Goal: Task Accomplishment & Management: Manage account settings

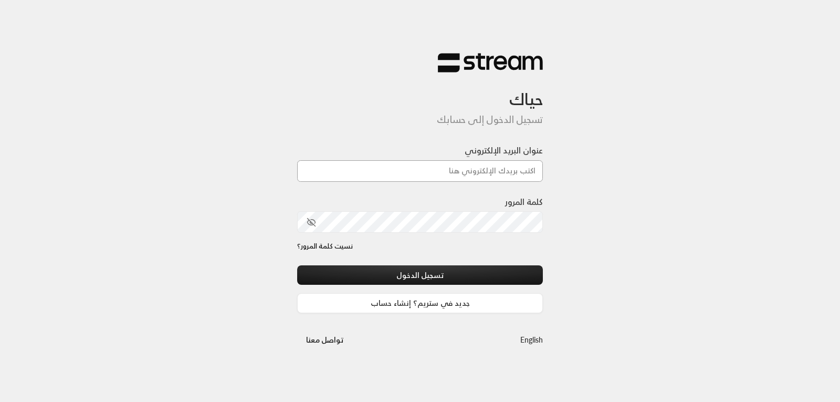
click at [449, 174] on input "عنوان البريد الإلكتروني" at bounding box center [420, 171] width 246 height 22
type input "[EMAIL_ADDRESS][DOMAIN_NAME]"
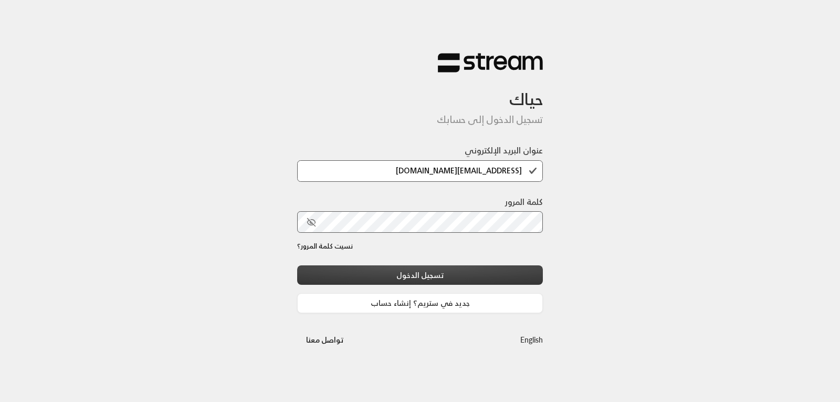
click at [460, 271] on button "تسجيل الدخول" at bounding box center [420, 274] width 246 height 19
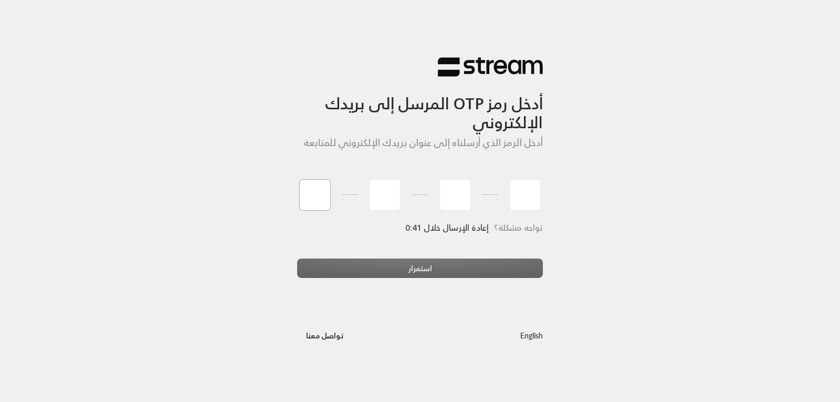
type input "4"
type input "2"
type input "1"
type input "4"
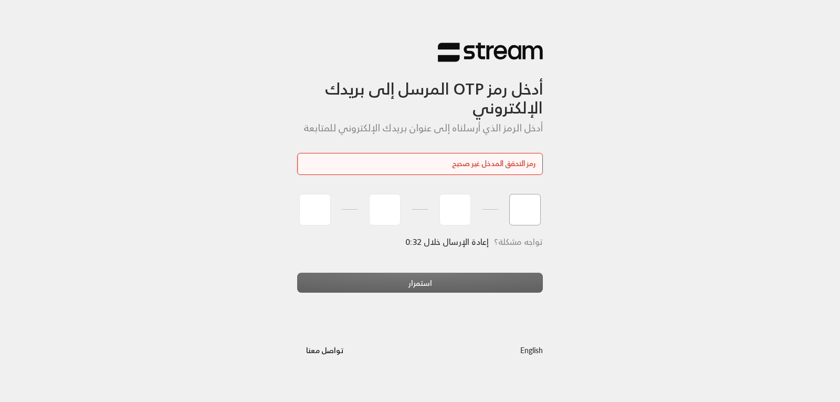
type input "4"
click at [303, 202] on input "tel" at bounding box center [315, 210] width 32 height 32
type input "4"
type input "1"
type input "2"
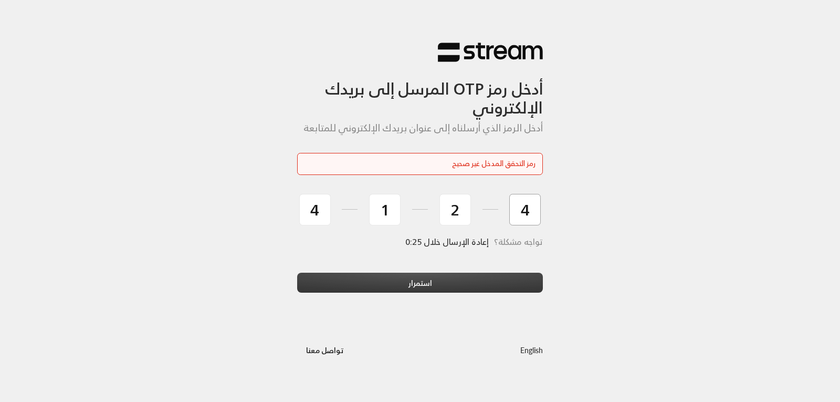
type input "4"
click at [382, 279] on button "استمرار" at bounding box center [420, 282] width 246 height 19
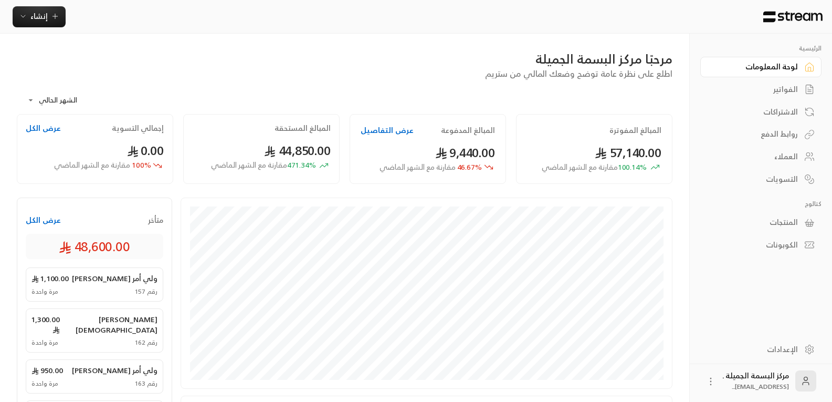
click at [780, 161] on div "العملاء" at bounding box center [756, 156] width 85 height 11
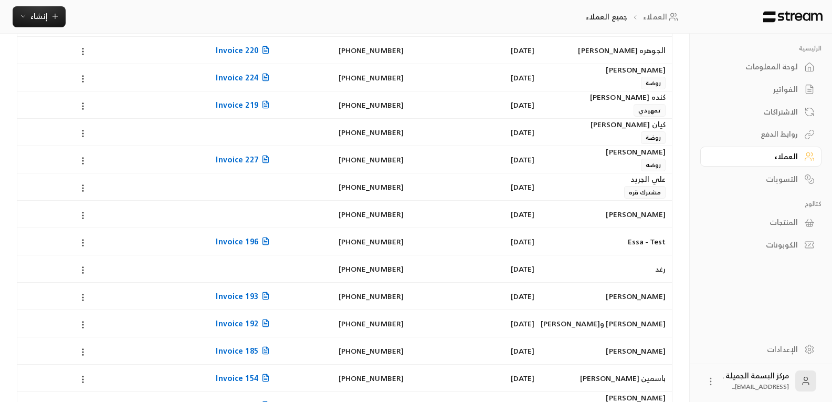
scroll to position [468, 0]
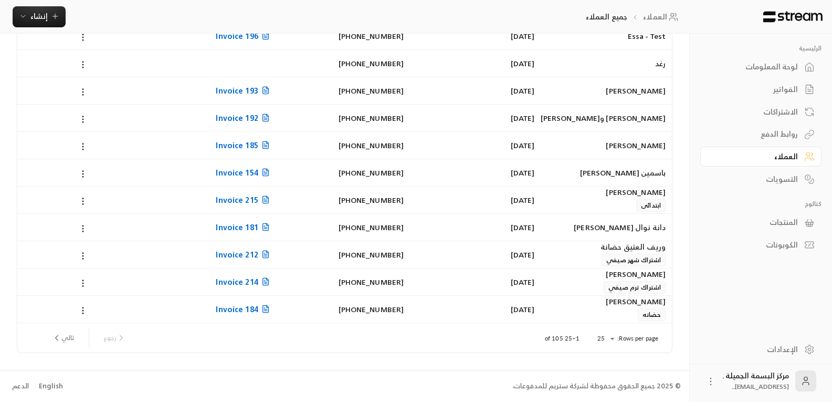
click at [55, 341] on icon "next page" at bounding box center [56, 337] width 9 height 9
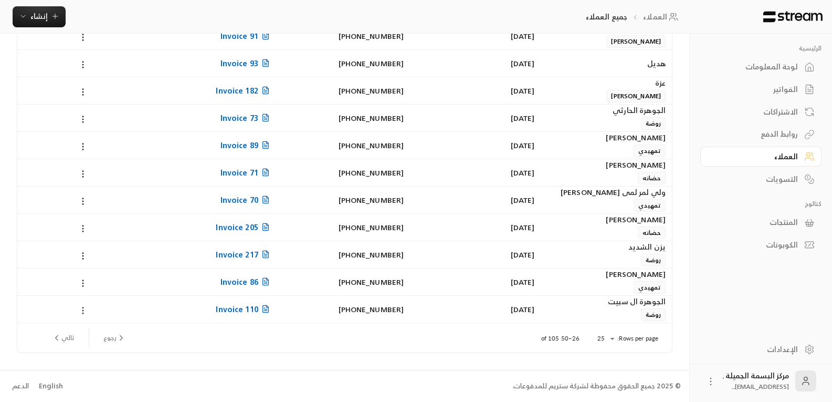
click at [84, 306] on icon at bounding box center [82, 310] width 9 height 9
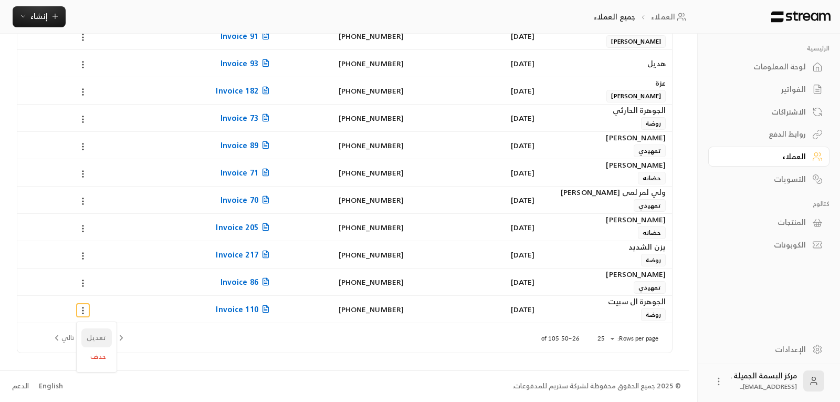
click at [89, 337] on li "تعديل" at bounding box center [96, 337] width 30 height 19
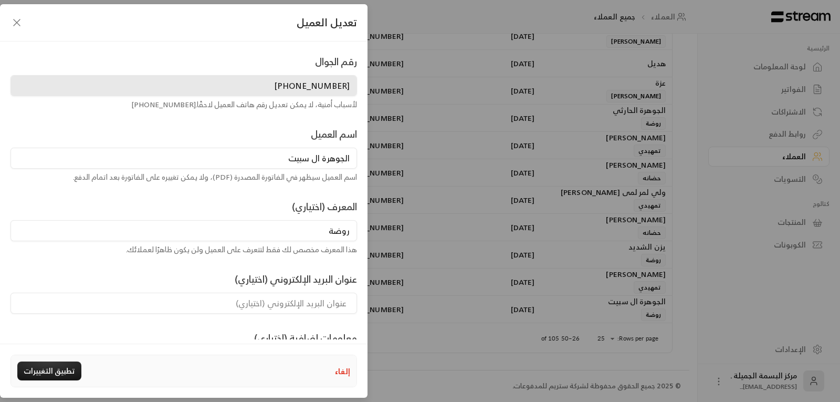
click at [340, 374] on button "إلغاء" at bounding box center [342, 371] width 15 height 11
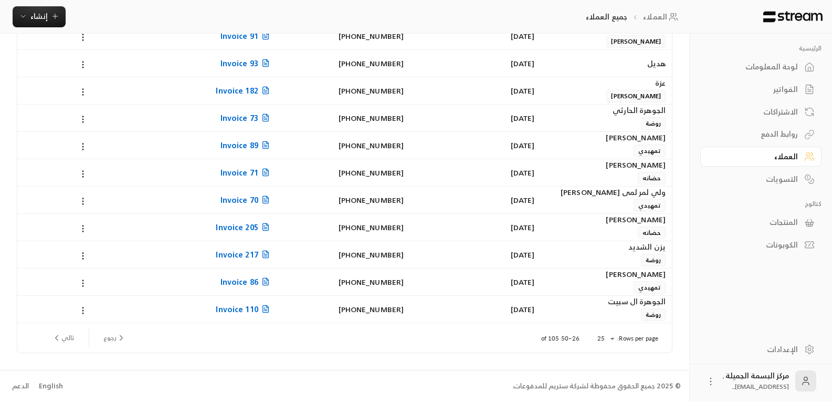
click at [788, 132] on div "روابط الدفع" at bounding box center [756, 134] width 85 height 11
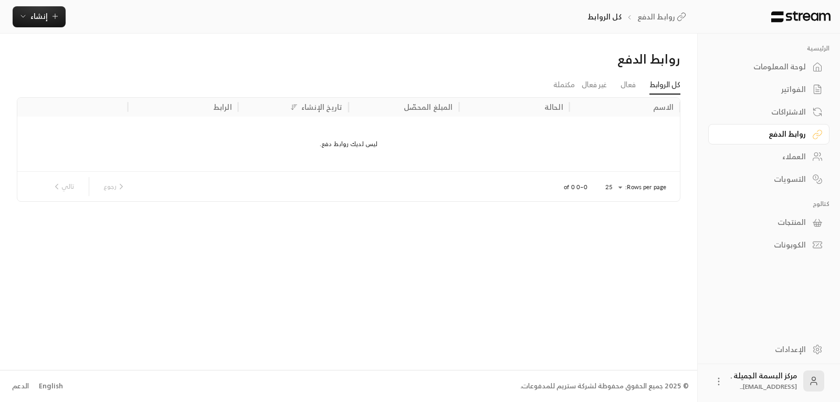
click at [788, 108] on div "الاشتراكات" at bounding box center [764, 112] width 85 height 11
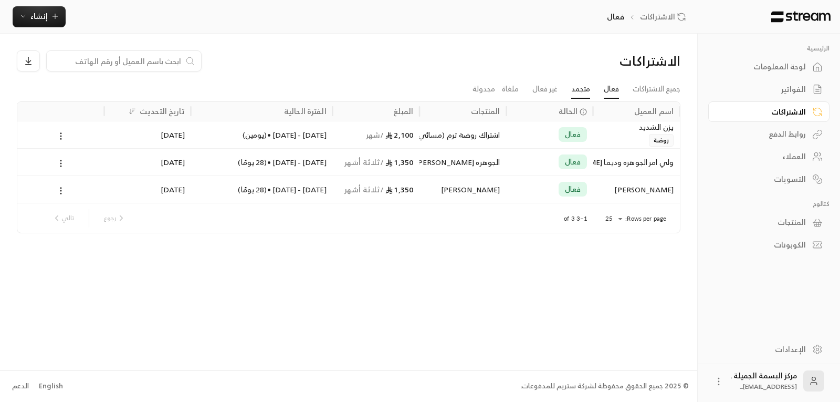
click at [579, 91] on link "متجمد" at bounding box center [580, 89] width 19 height 19
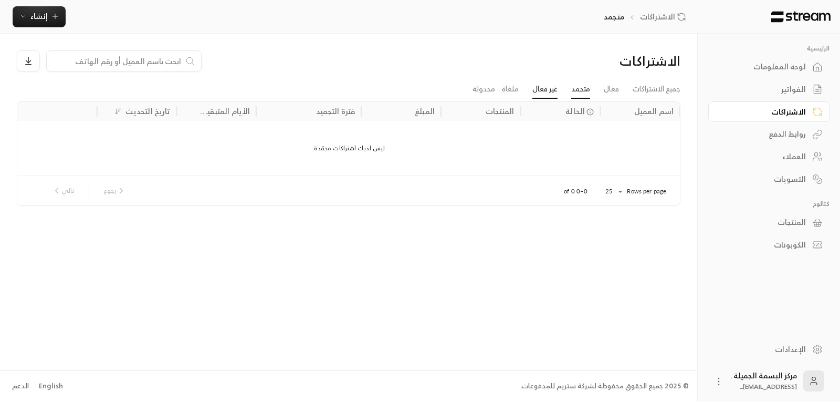
click at [535, 91] on link "غير فعال" at bounding box center [545, 89] width 25 height 19
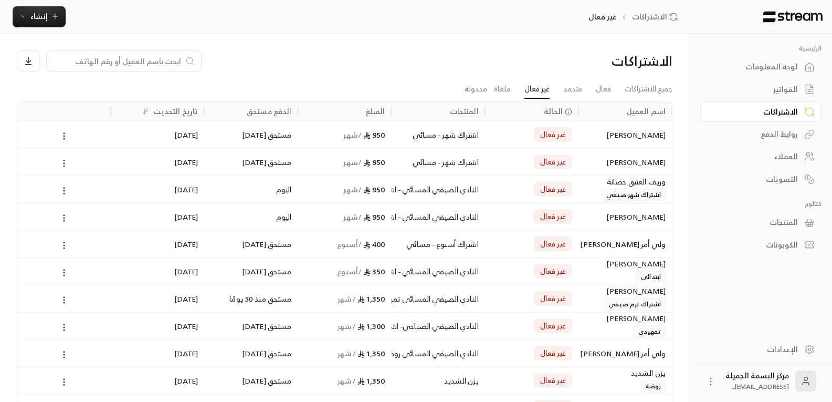
click at [541, 130] on span "غير فعال" at bounding box center [553, 134] width 26 height 11
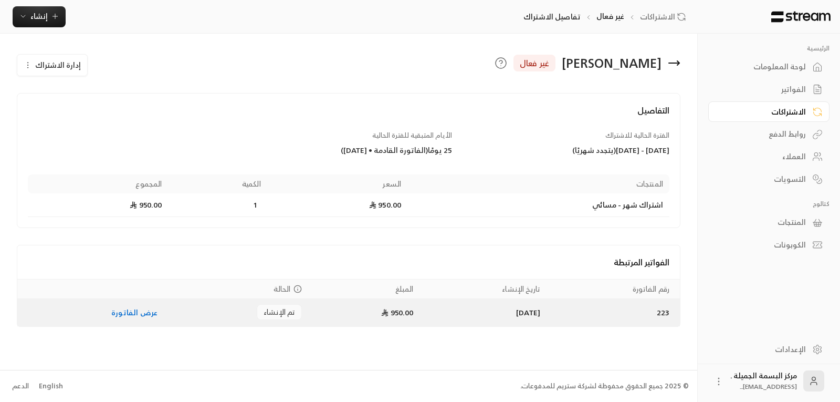
click at [147, 312] on link "عرض الفاتورة" at bounding box center [134, 312] width 46 height 13
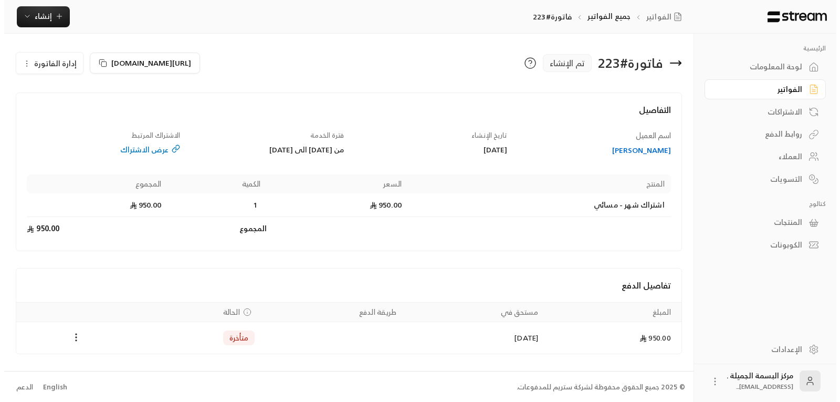
scroll to position [1, 0]
click at [68, 338] on icon "Payments" at bounding box center [72, 336] width 11 height 11
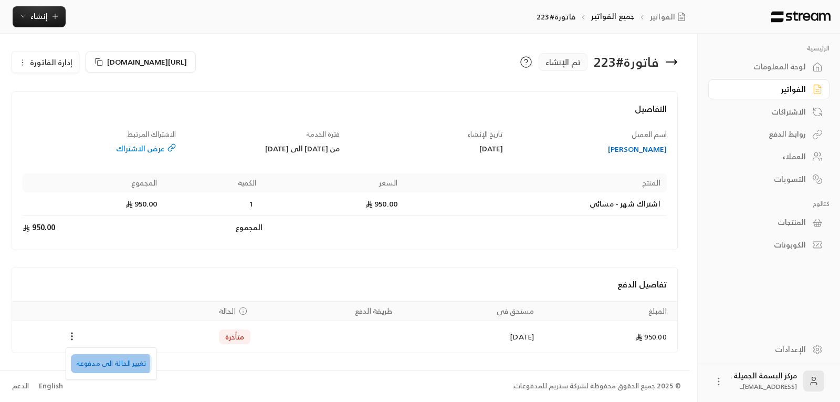
click at [88, 363] on li "تغيير الحالة الى مدفوعة" at bounding box center [111, 363] width 81 height 19
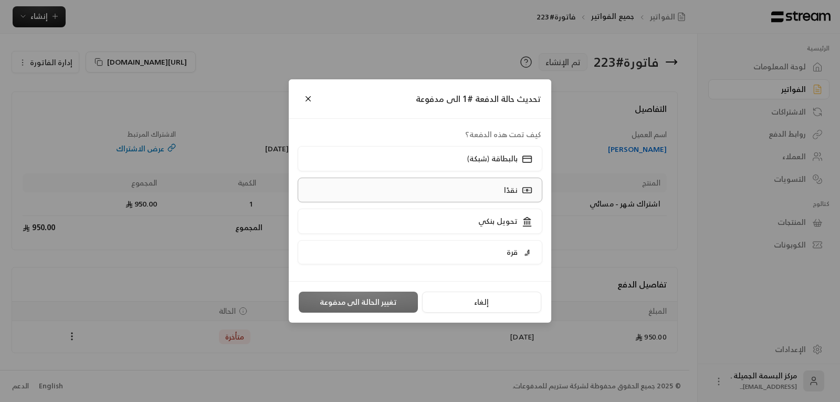
click at [476, 193] on label "نقدًا" at bounding box center [420, 190] width 245 height 25
click at [390, 297] on button "تغيير الحالة الى مدفوعة" at bounding box center [358, 301] width 119 height 21
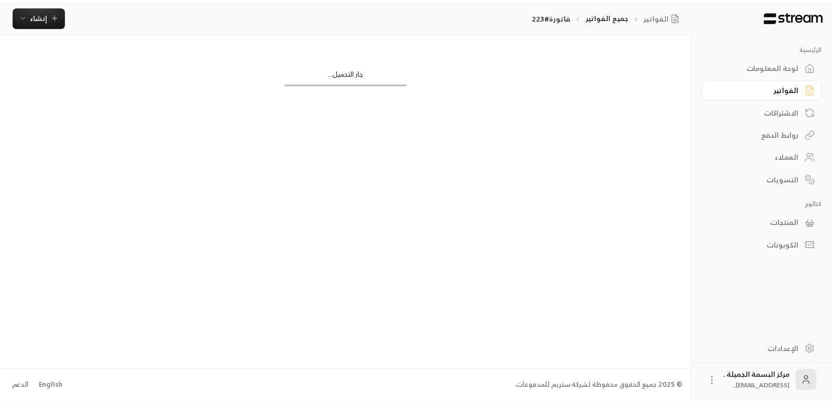
scroll to position [0, 0]
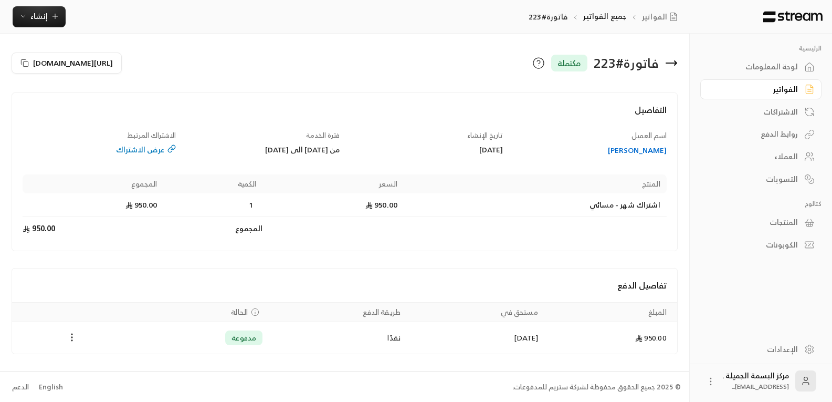
click at [71, 338] on circle "Payments" at bounding box center [71, 337] width 1 height 1
click at [672, 59] on div at bounding box center [420, 201] width 840 height 402
click at [673, 60] on icon at bounding box center [671, 63] width 13 height 13
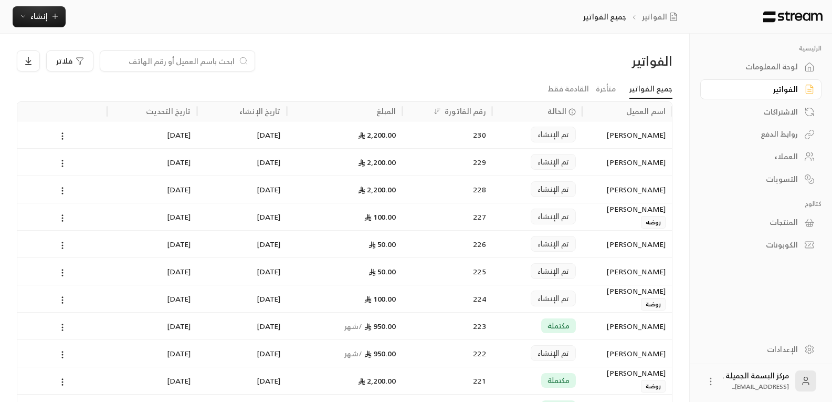
click at [543, 353] on span "تم الإنشاء" at bounding box center [554, 353] width 32 height 11
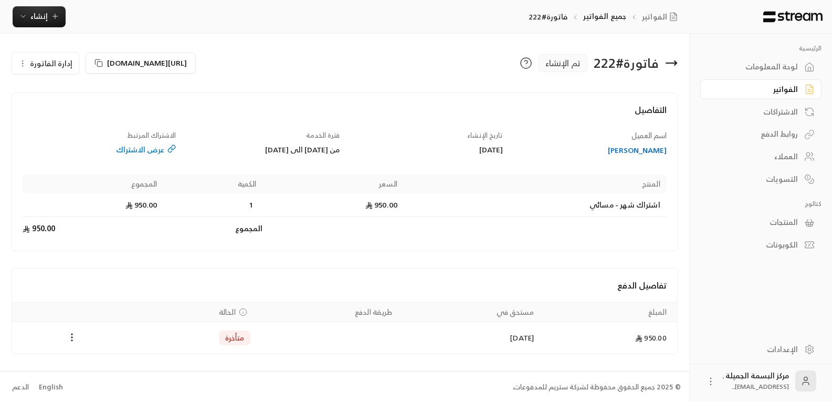
drag, startPoint x: 231, startPoint y: 341, endPoint x: 236, endPoint y: 334, distance: 9.4
click at [236, 334] on span "متأخرة" at bounding box center [234, 337] width 19 height 11
click at [222, 339] on div "متأخرة" at bounding box center [235, 337] width 32 height 15
click at [226, 339] on span "متأخرة" at bounding box center [234, 337] width 19 height 11
click at [69, 338] on icon "Payments" at bounding box center [72, 337] width 11 height 11
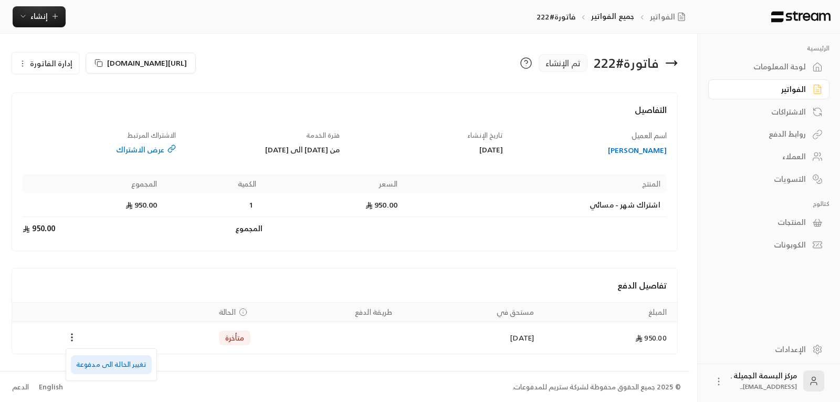
click at [135, 364] on li "تغيير الحالة الى مدفوعة" at bounding box center [111, 364] width 81 height 19
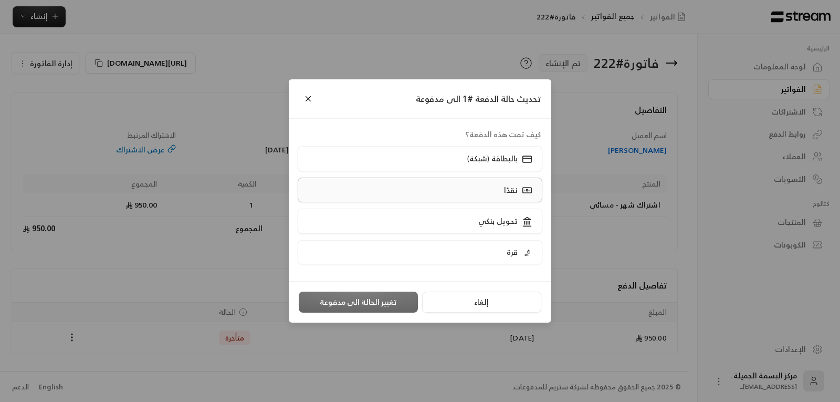
click at [467, 184] on label "نقدًا" at bounding box center [420, 190] width 245 height 25
click at [332, 299] on button "تغيير الحالة الى مدفوعة" at bounding box center [358, 301] width 119 height 21
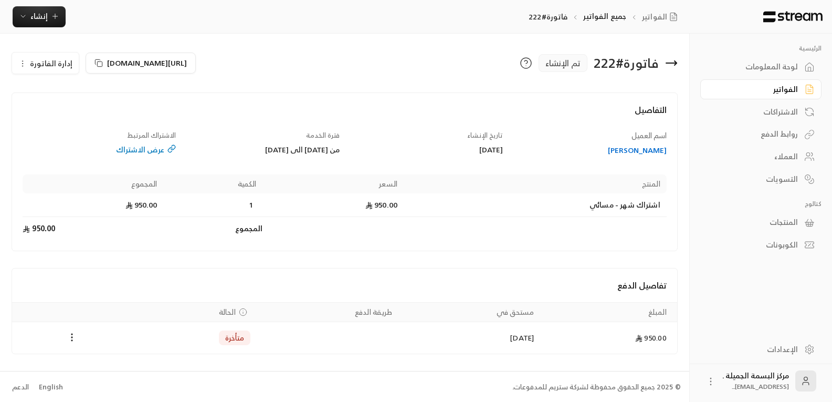
click at [672, 59] on icon at bounding box center [671, 63] width 13 height 13
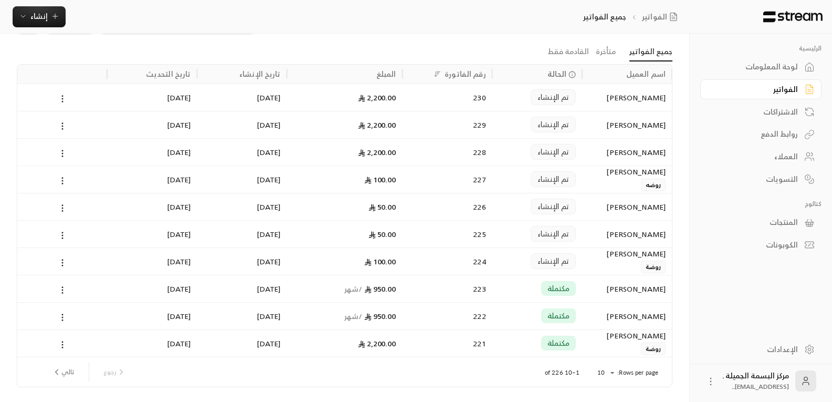
scroll to position [19, 0]
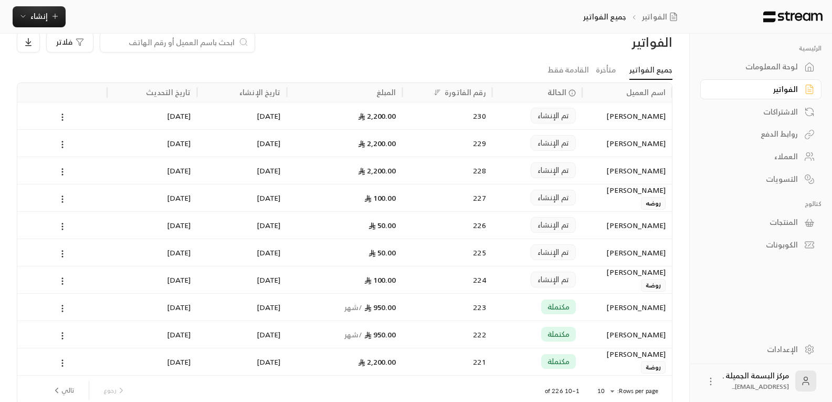
click at [533, 281] on div "تم الإنشاء" at bounding box center [553, 280] width 45 height 16
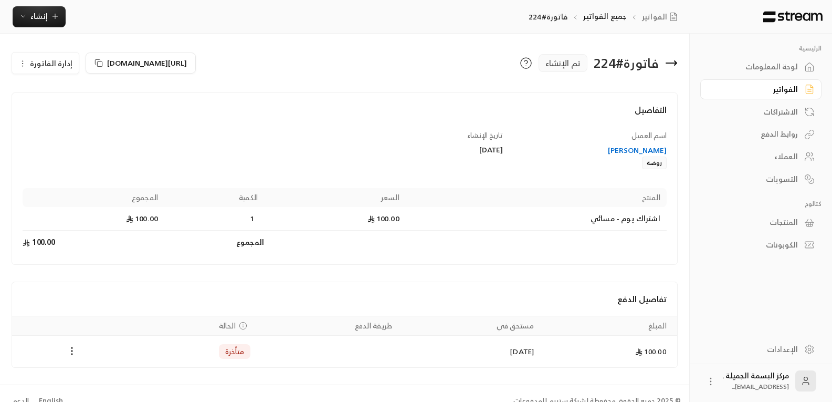
click at [236, 353] on span "متأخرة" at bounding box center [234, 351] width 19 height 11
click at [70, 351] on icon "Payments" at bounding box center [72, 351] width 11 height 11
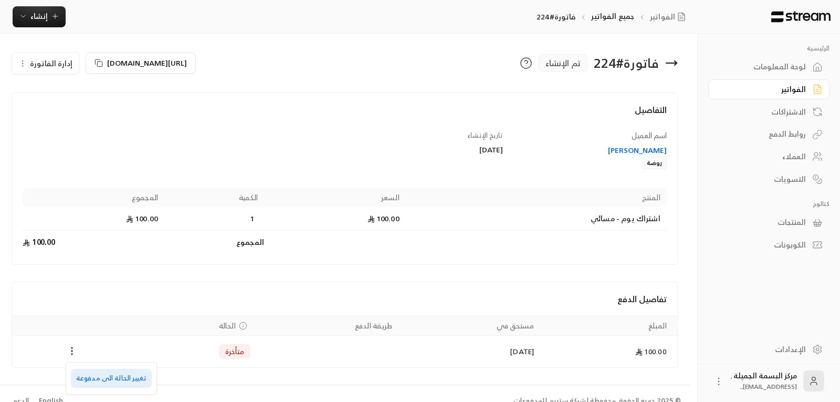
click at [100, 383] on li "تغيير الحالة الى مدفوعة" at bounding box center [111, 378] width 81 height 19
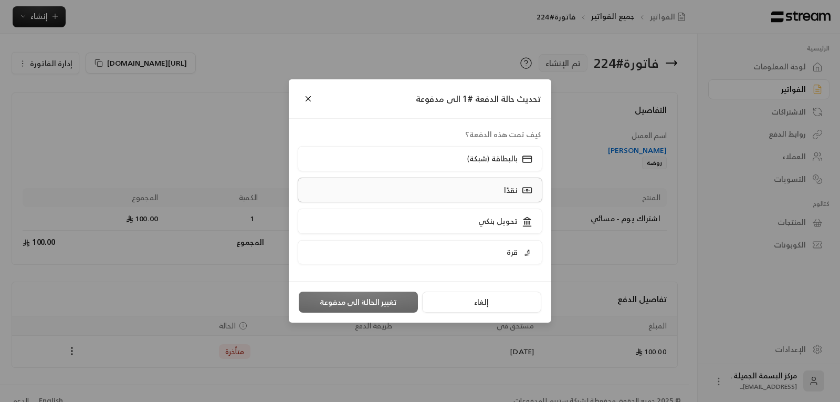
click at [493, 185] on label "نقدًا" at bounding box center [420, 190] width 245 height 25
click at [366, 295] on button "تغيير الحالة الى مدفوعة" at bounding box center [358, 301] width 119 height 21
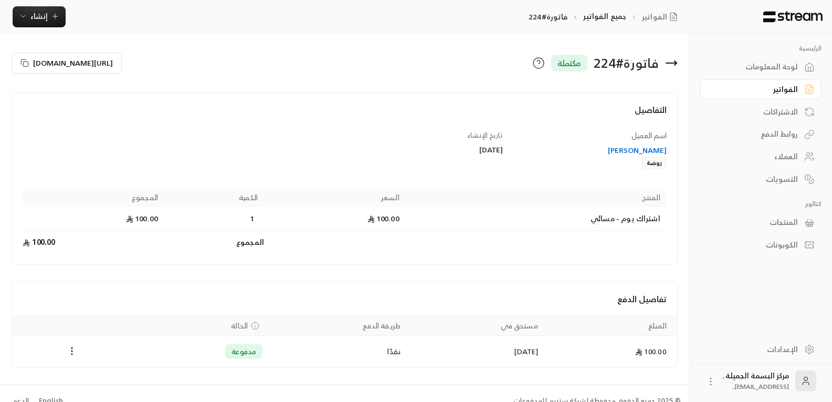
click at [676, 63] on icon at bounding box center [672, 63] width 11 height 0
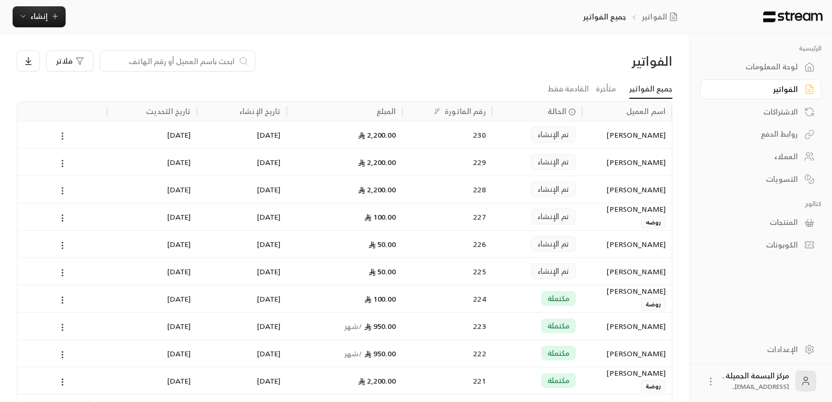
click at [549, 266] on span "تم الإنشاء" at bounding box center [554, 271] width 32 height 11
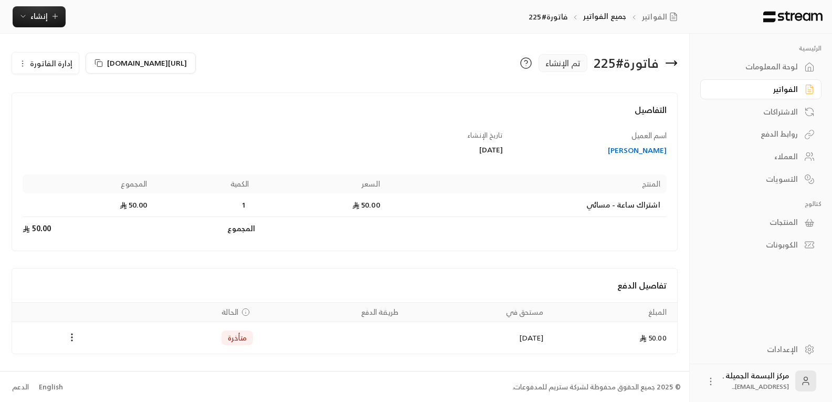
click at [235, 336] on span "متأخرة" at bounding box center [237, 337] width 19 height 11
click at [70, 338] on icon "Payments" at bounding box center [72, 337] width 11 height 11
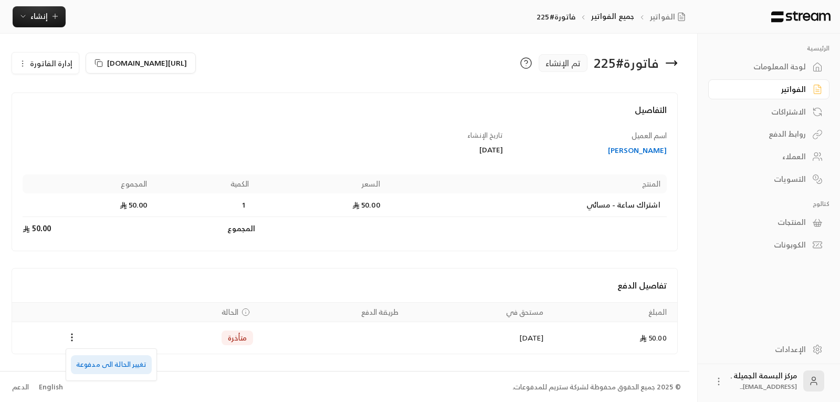
click at [96, 373] on li "تغيير الحالة الى مدفوعة" at bounding box center [111, 364] width 81 height 19
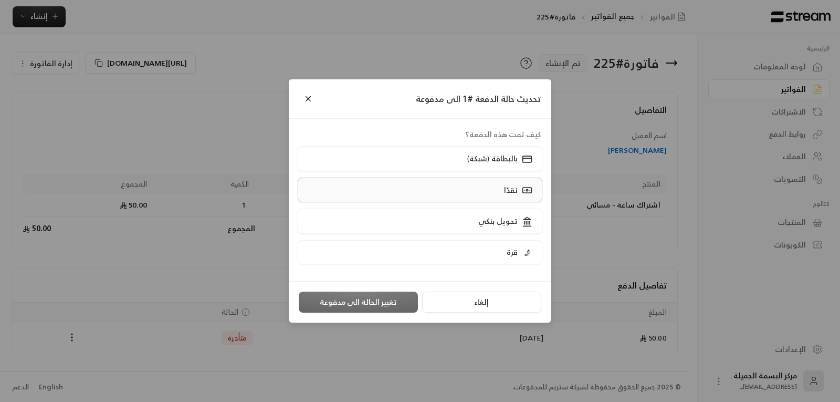
click at [503, 191] on div "نقدًا" at bounding box center [517, 189] width 33 height 11
click at [365, 298] on button "تغيير الحالة الى مدفوعة" at bounding box center [358, 301] width 119 height 21
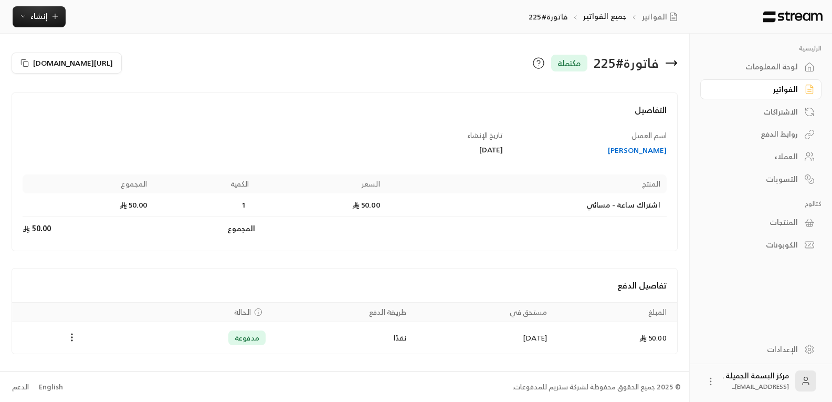
click at [672, 63] on icon at bounding box center [672, 63] width 11 height 0
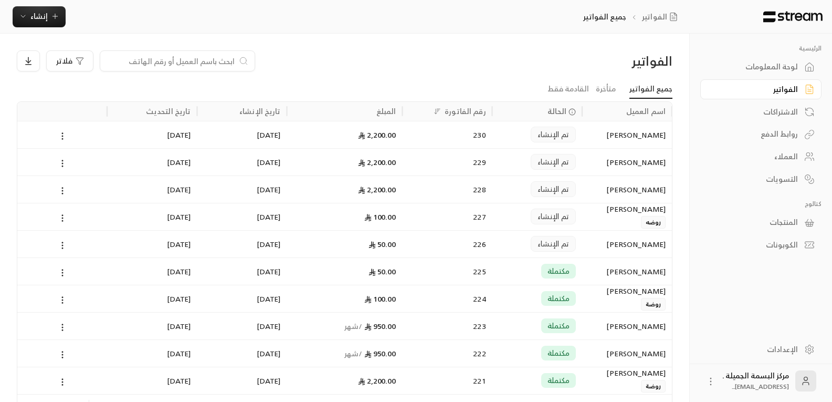
click at [503, 243] on div "تم الإنشاء" at bounding box center [537, 244] width 77 height 27
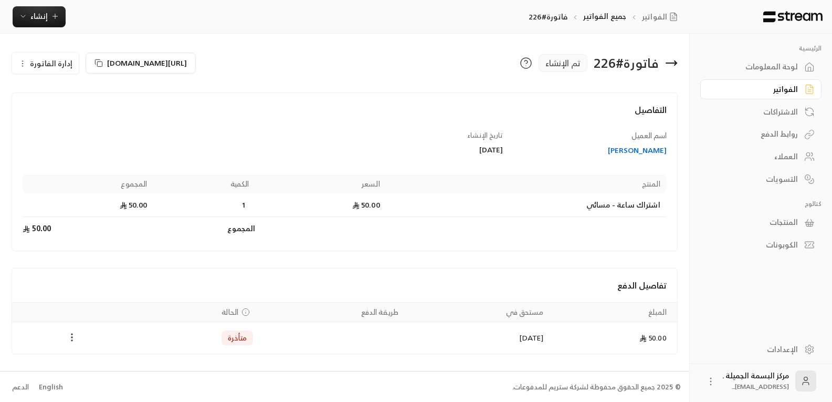
click at [70, 336] on icon "Payments" at bounding box center [72, 337] width 11 height 11
click at [87, 365] on li "تغيير الحالة الى مدفوعة" at bounding box center [111, 364] width 81 height 19
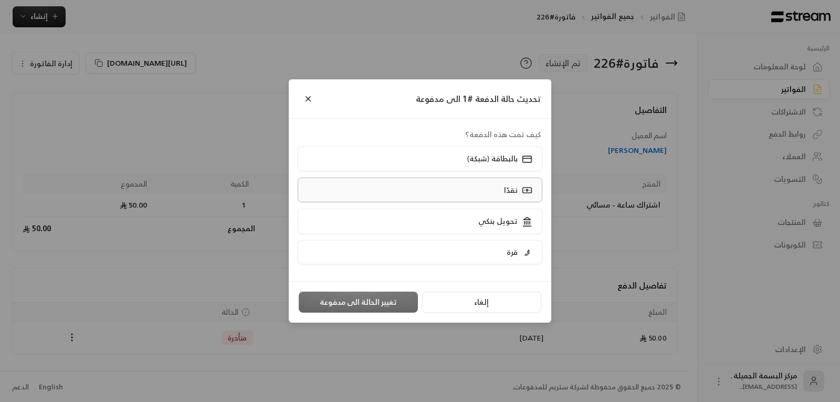
click at [522, 188] on div at bounding box center [527, 189] width 13 height 11
click at [381, 296] on button "تغيير الحالة الى مدفوعة" at bounding box center [358, 301] width 119 height 21
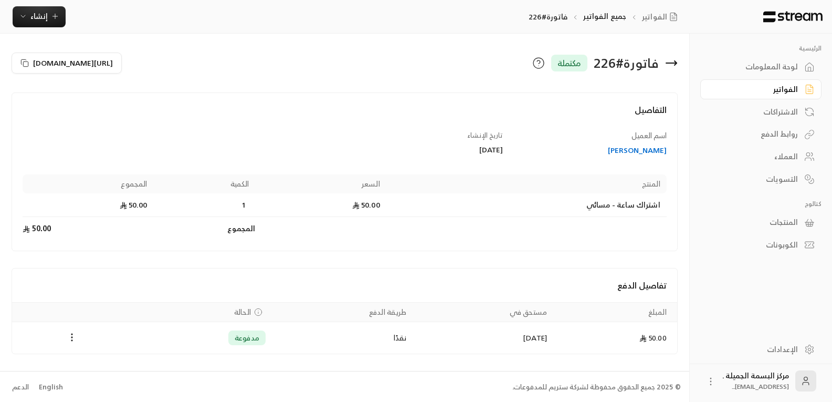
click at [675, 62] on icon at bounding box center [671, 63] width 13 height 13
click at [676, 62] on icon at bounding box center [676, 63] width 2 height 4
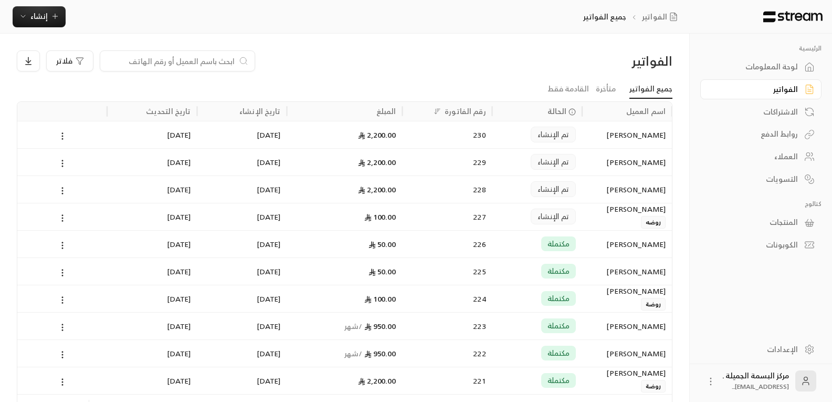
click at [548, 216] on span "تم الإنشاء" at bounding box center [554, 216] width 32 height 11
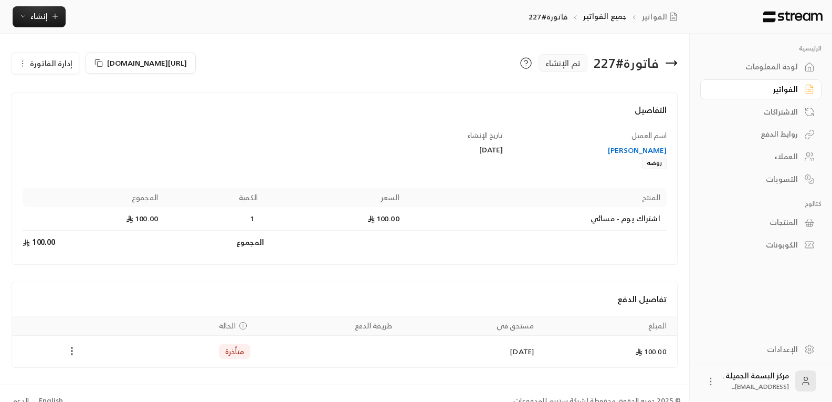
click at [71, 351] on icon "Payments" at bounding box center [72, 351] width 11 height 11
click at [97, 380] on li "تغيير الحالة الى مدفوعة" at bounding box center [111, 378] width 81 height 19
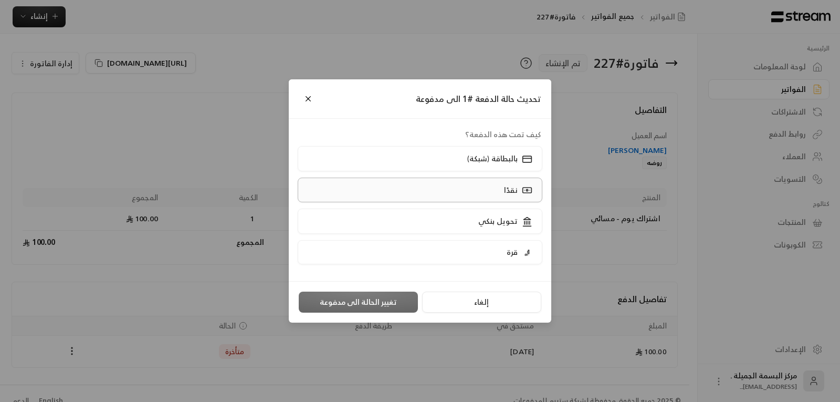
click at [496, 189] on label "نقدًا" at bounding box center [420, 190] width 245 height 25
click at [361, 298] on button "تغيير الحالة الى مدفوعة" at bounding box center [358, 301] width 119 height 21
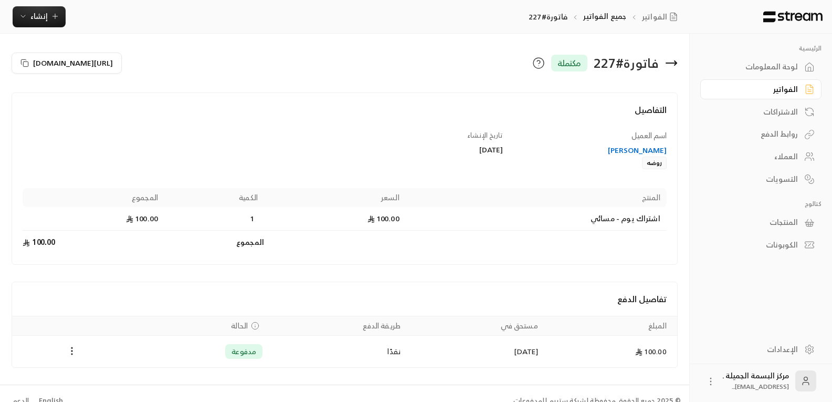
click at [674, 61] on icon at bounding box center [671, 63] width 13 height 13
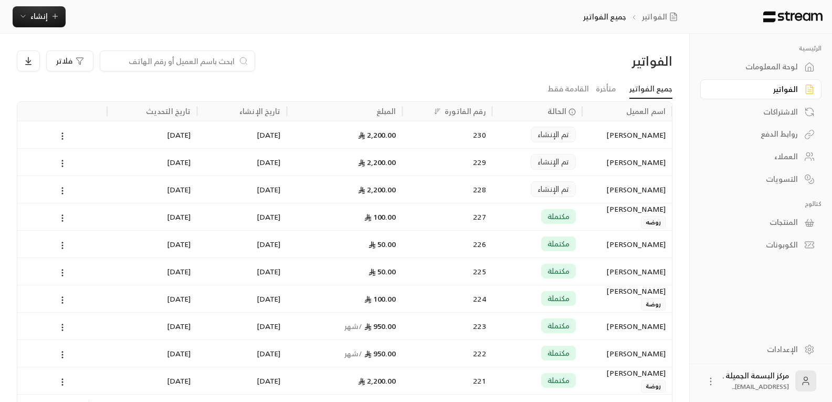
click at [530, 191] on div "تم الإنشاء" at bounding box center [537, 189] width 77 height 27
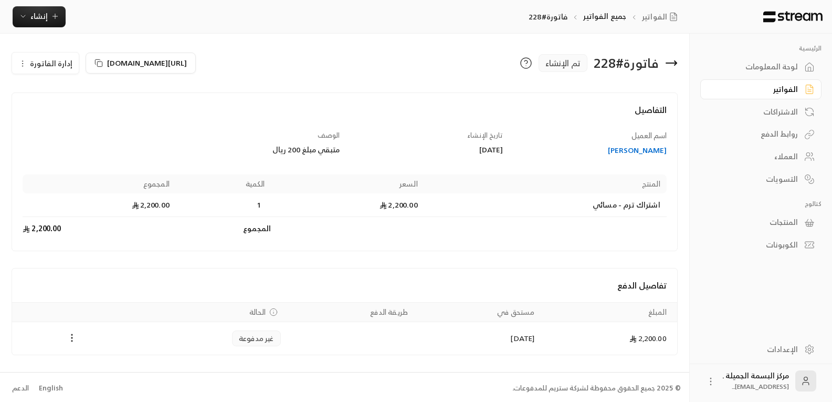
click at [70, 336] on icon "Payments" at bounding box center [72, 337] width 11 height 11
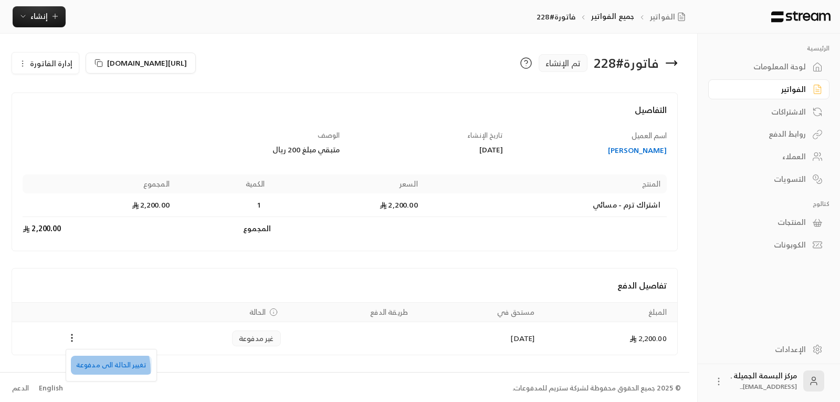
click at [85, 370] on li "تغيير الحالة الى مدفوعة" at bounding box center [111, 365] width 81 height 19
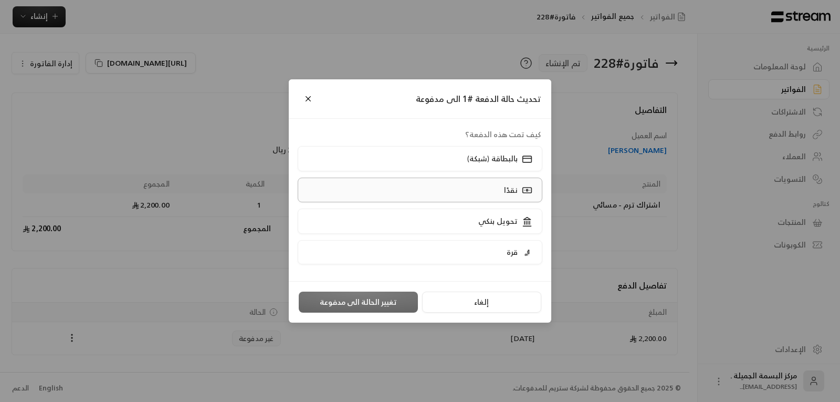
click at [497, 194] on label "نقدًا" at bounding box center [420, 190] width 245 height 25
click at [363, 300] on button "تغيير الحالة الى مدفوعة" at bounding box center [358, 301] width 119 height 21
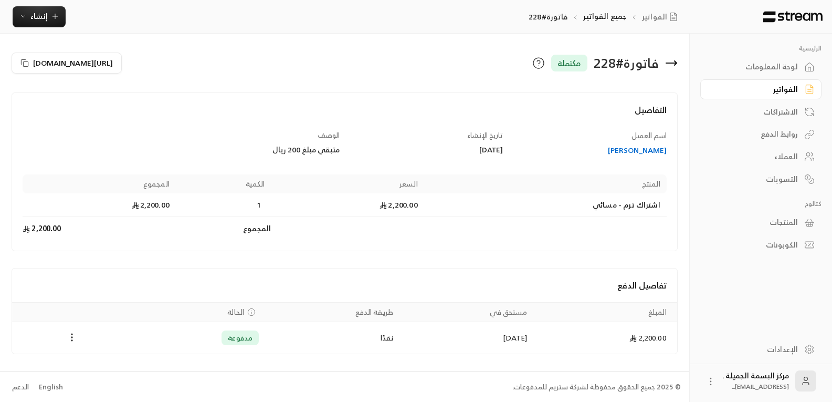
scroll to position [1, 0]
click at [671, 60] on icon at bounding box center [671, 62] width 13 height 13
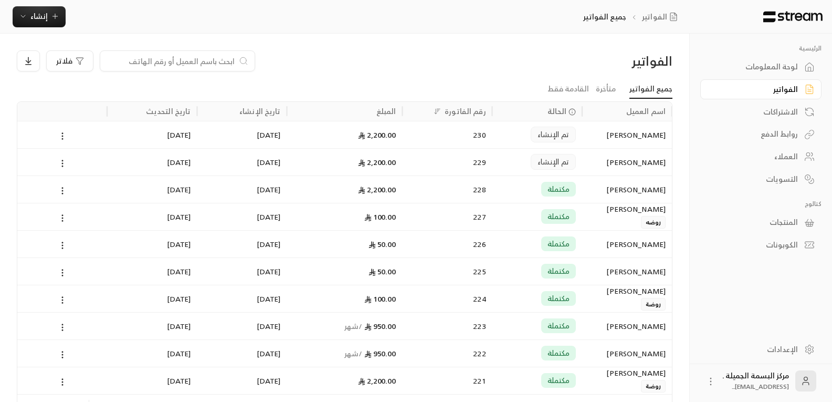
click at [542, 157] on span "تم الإنشاء" at bounding box center [554, 162] width 32 height 11
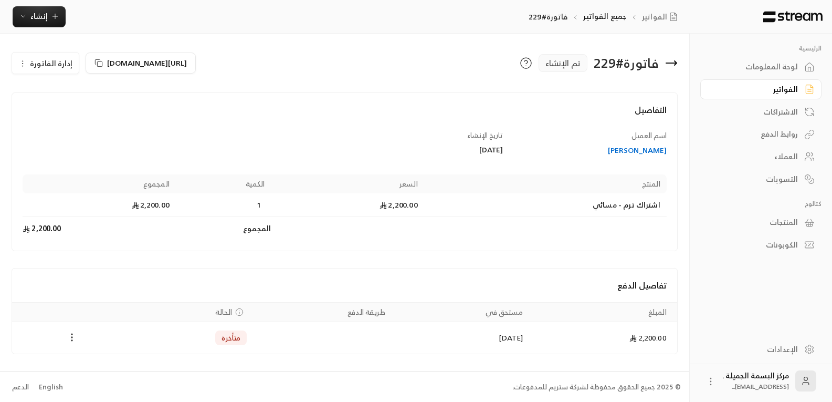
click at [68, 334] on icon "Payments" at bounding box center [72, 337] width 11 height 11
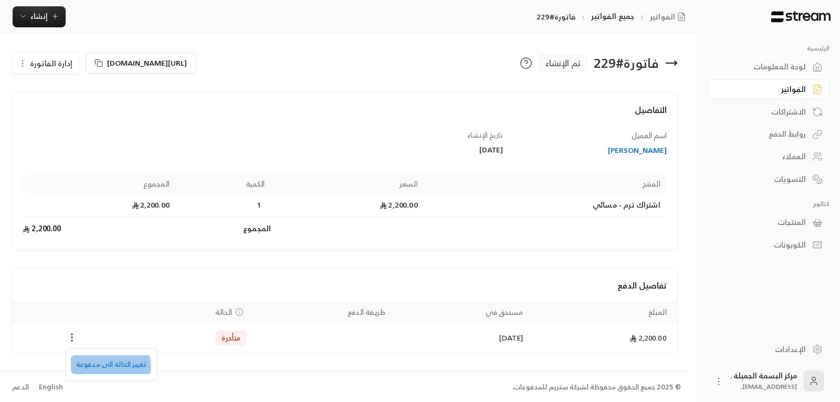
click at [93, 368] on li "تغيير الحالة الى مدفوعة" at bounding box center [111, 364] width 81 height 19
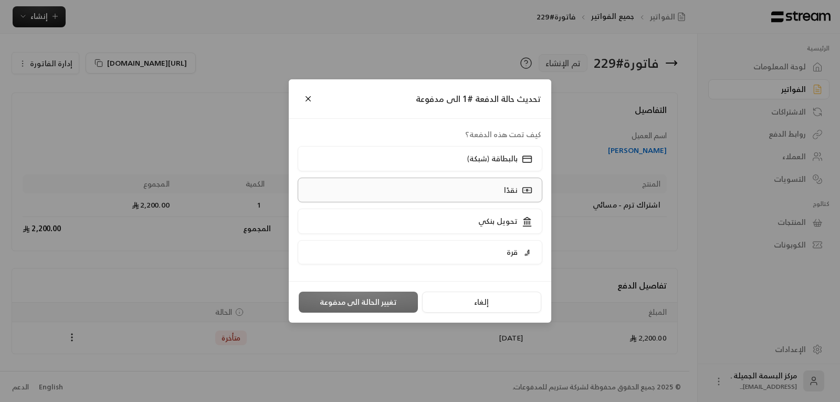
click at [505, 192] on div "نقدًا" at bounding box center [517, 189] width 33 height 11
click at [383, 305] on button "تغيير الحالة الى مدفوعة" at bounding box center [358, 301] width 119 height 21
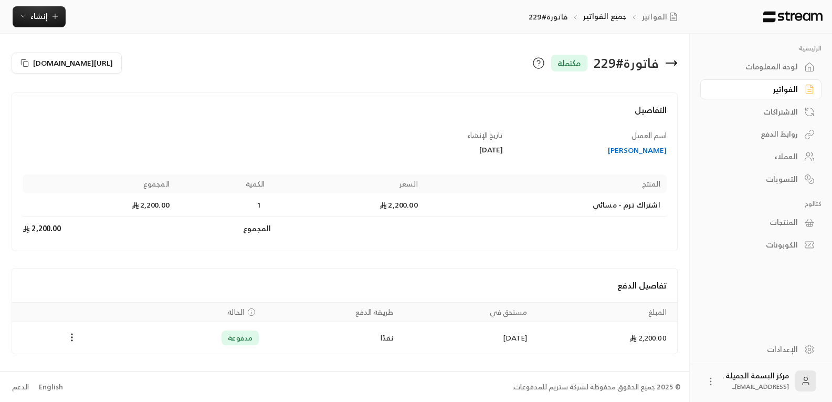
click at [675, 61] on icon at bounding box center [676, 63] width 2 height 4
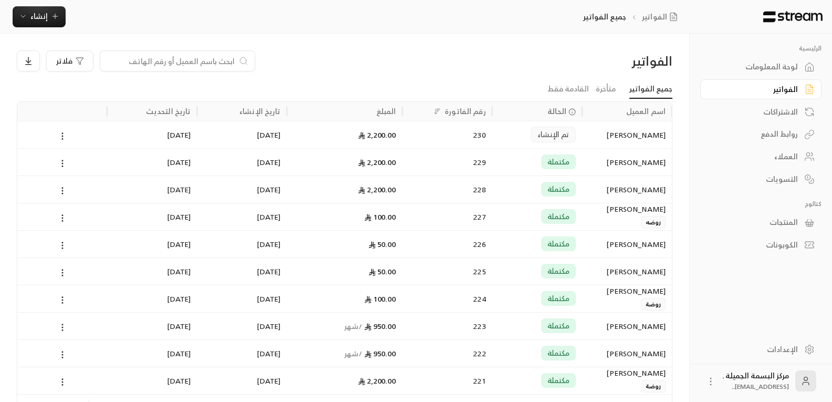
click at [549, 130] on span "تم الإنشاء" at bounding box center [554, 134] width 32 height 11
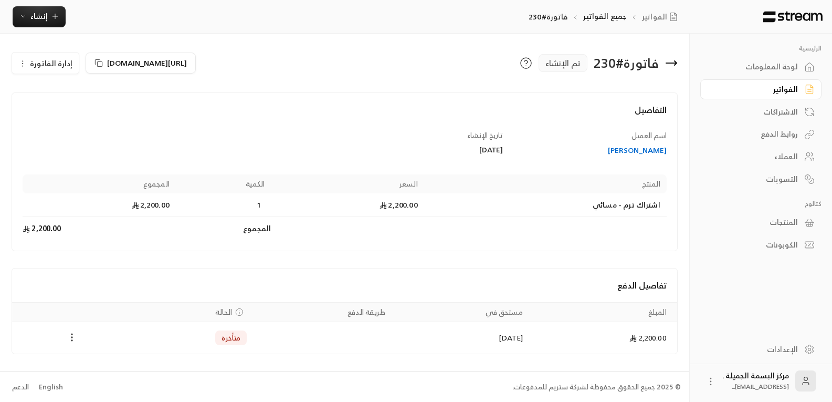
click at [72, 336] on icon "Payments" at bounding box center [72, 337] width 11 height 11
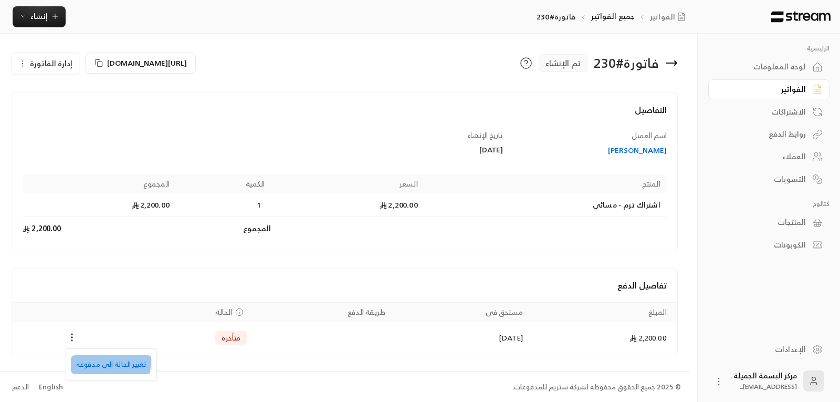
click at [86, 359] on li "تغيير الحالة الى مدفوعة" at bounding box center [111, 364] width 81 height 19
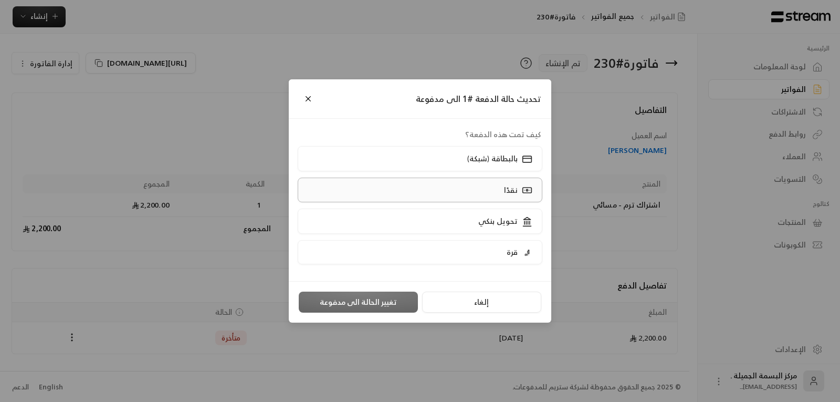
click at [473, 196] on label "نقدًا" at bounding box center [420, 190] width 245 height 25
click at [357, 299] on button "تغيير الحالة الى مدفوعة" at bounding box center [358, 301] width 119 height 21
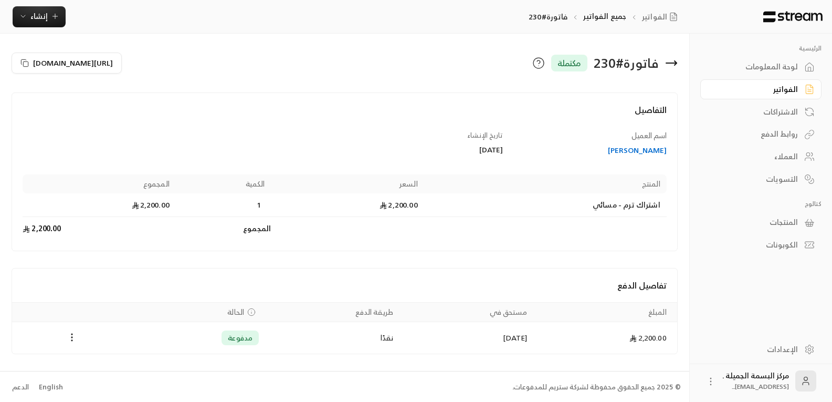
click at [676, 63] on icon at bounding box center [672, 63] width 11 height 0
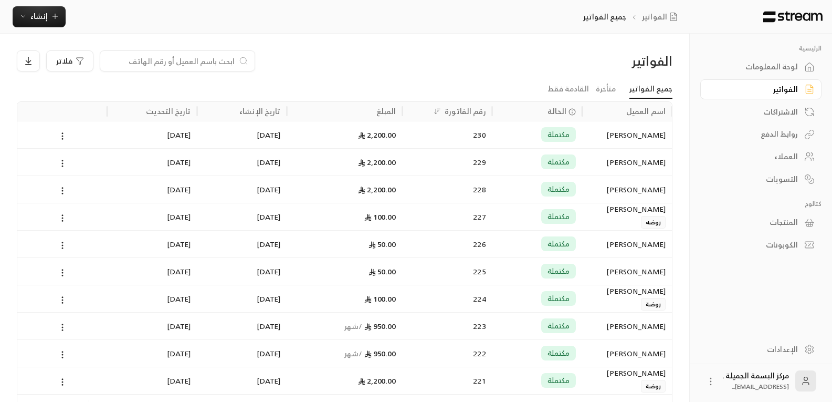
click at [788, 154] on div "العملاء" at bounding box center [756, 156] width 85 height 11
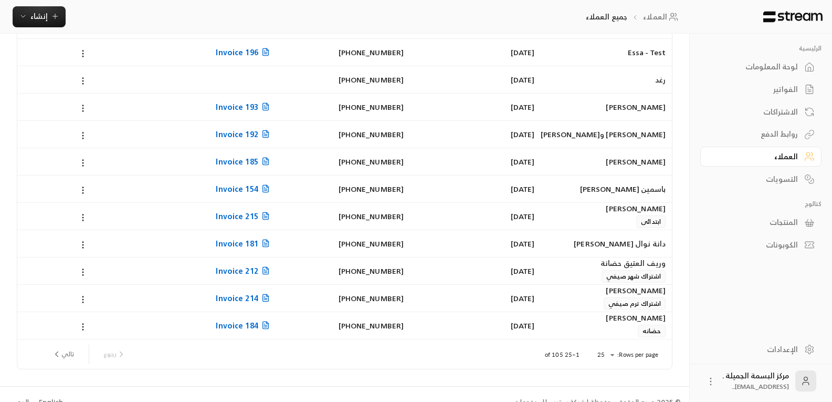
scroll to position [468, 0]
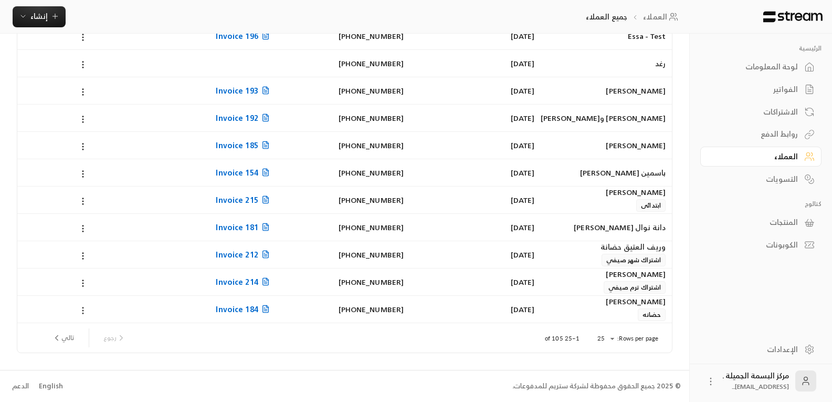
click at [79, 311] on icon at bounding box center [82, 310] width 9 height 9
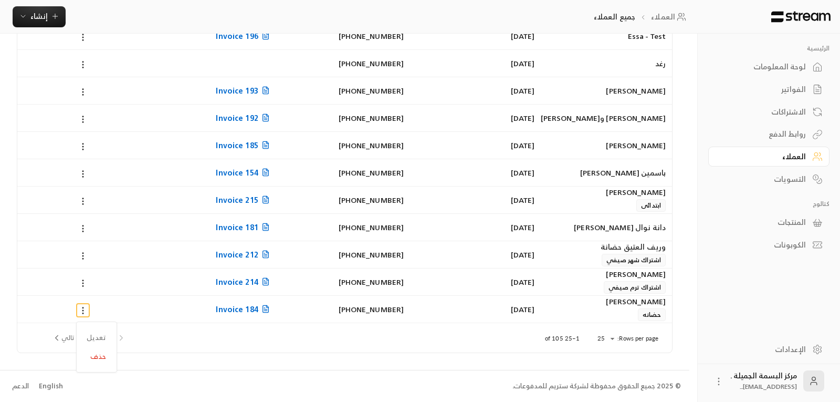
click at [314, 313] on div at bounding box center [420, 201] width 840 height 402
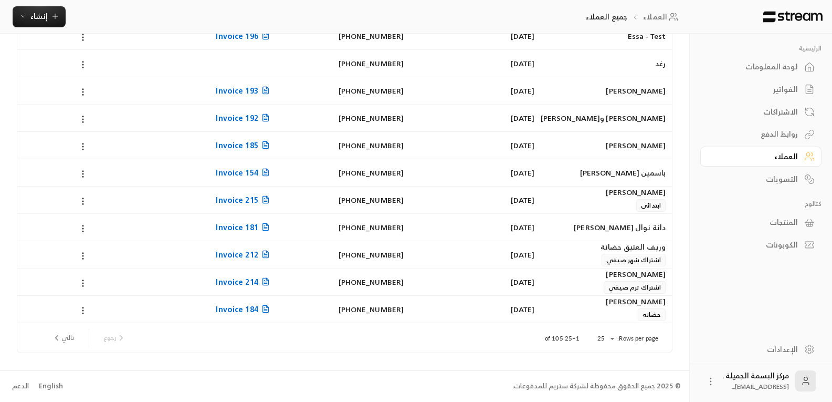
click at [623, 314] on div "[PERSON_NAME]" at bounding box center [607, 308] width 118 height 25
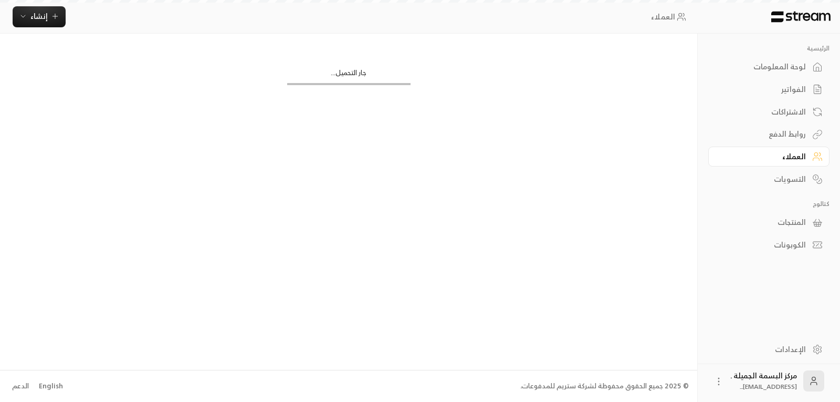
click at [623, 314] on div "جار التحميل..." at bounding box center [348, 202] width 697 height 336
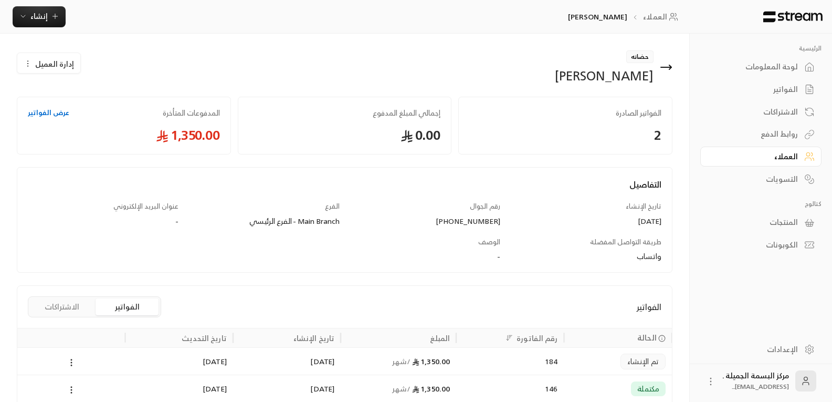
click at [668, 68] on icon at bounding box center [666, 67] width 13 height 13
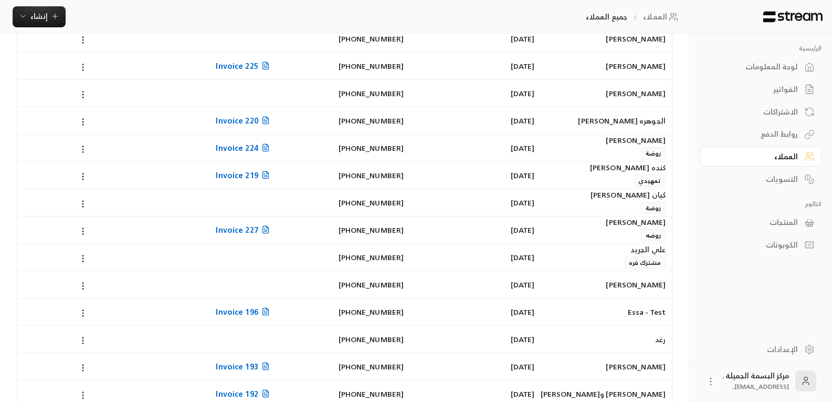
scroll to position [210, 0]
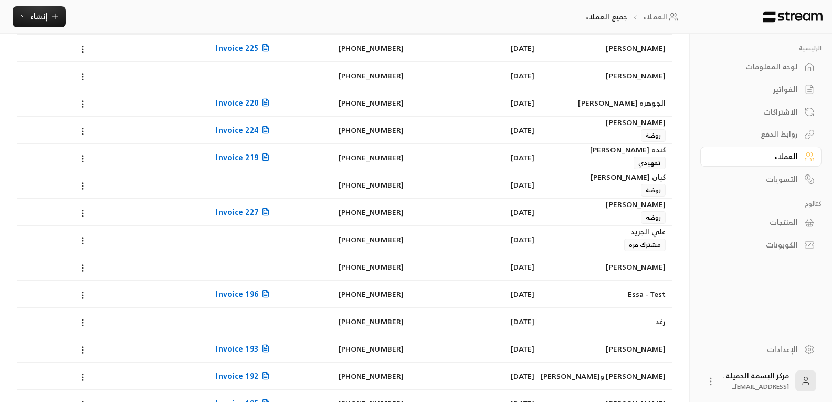
click at [777, 91] on div "الفواتير" at bounding box center [756, 89] width 85 height 11
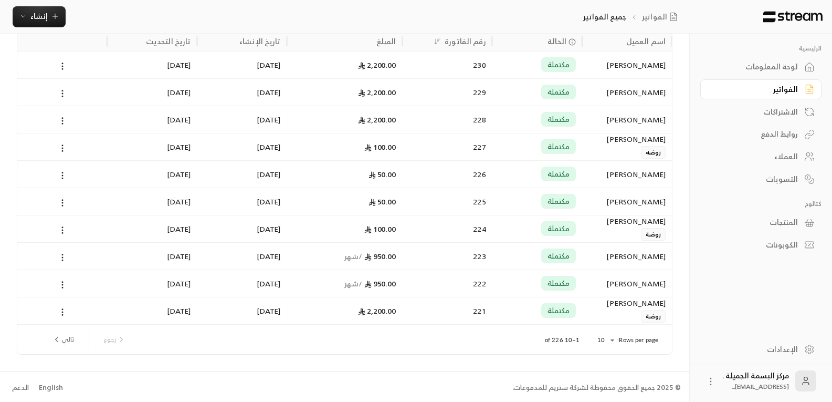
scroll to position [71, 0]
click at [68, 336] on button "تالي" at bounding box center [63, 338] width 30 height 18
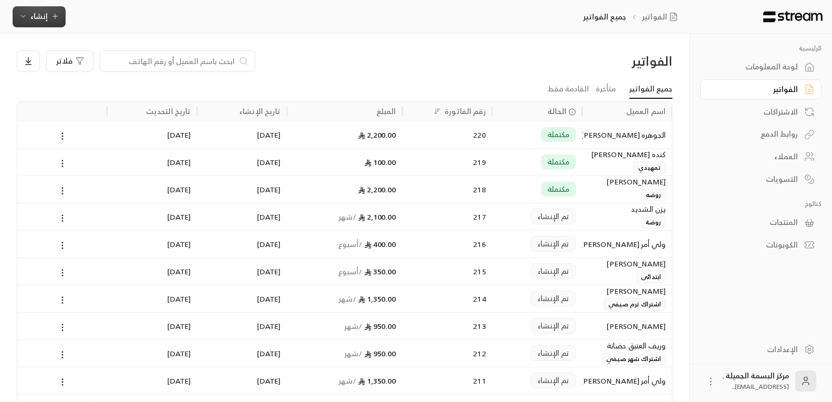
click at [35, 22] on span "إنشاء" at bounding box center [38, 15] width 17 height 13
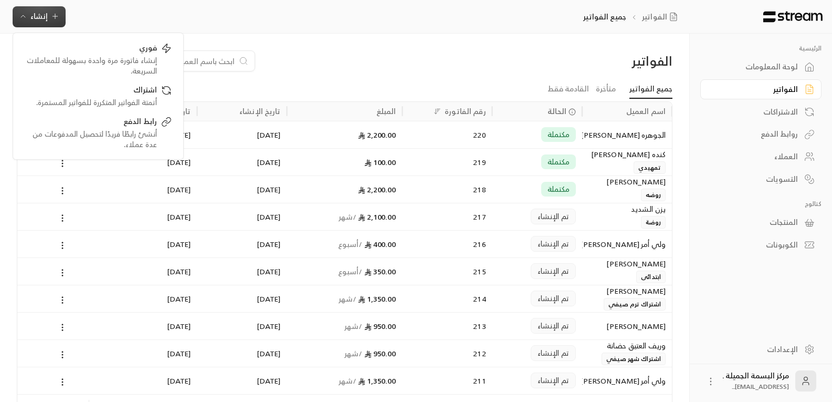
click at [779, 153] on div "العملاء" at bounding box center [756, 156] width 85 height 11
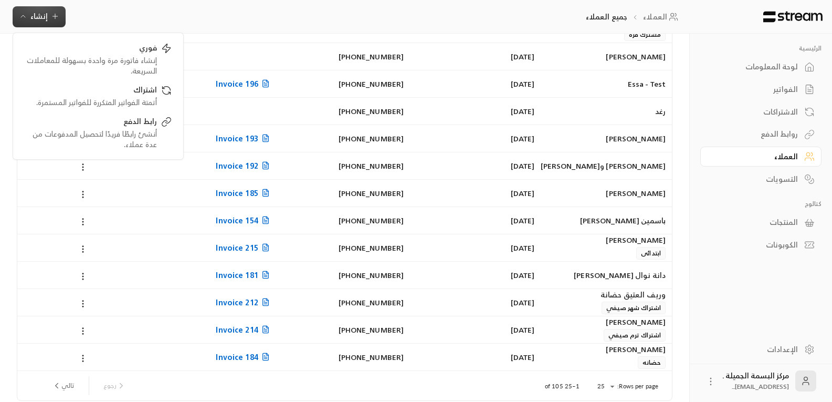
scroll to position [468, 0]
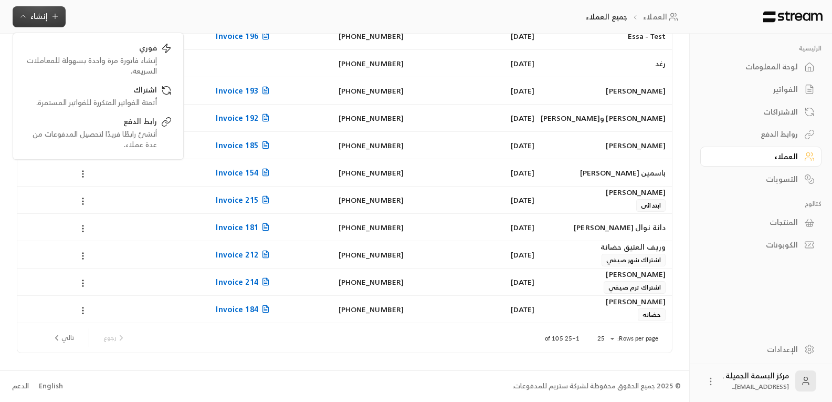
click at [141, 228] on div at bounding box center [83, 227] width 118 height 27
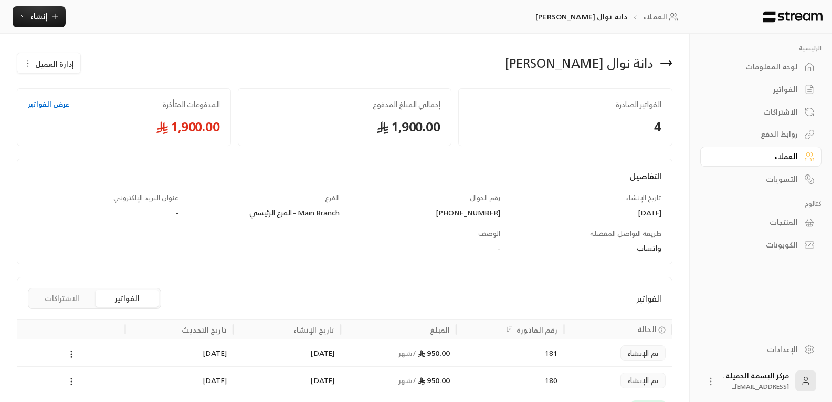
click at [47, 60] on span "إدارة العميل" at bounding box center [54, 63] width 39 height 11
click at [667, 65] on icon at bounding box center [666, 63] width 13 height 13
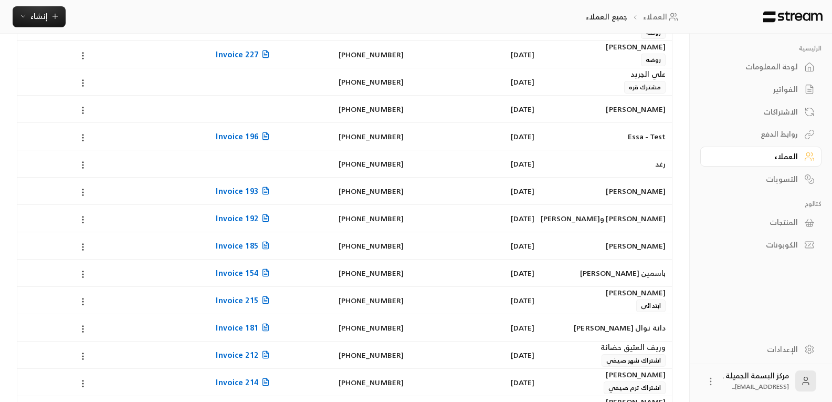
scroll to position [420, 0]
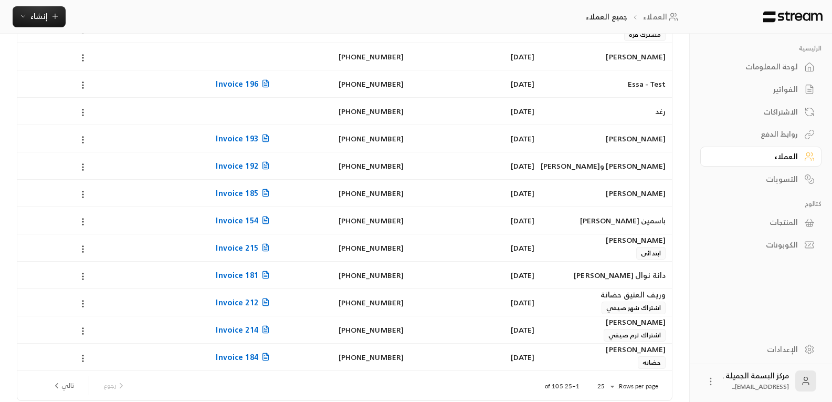
click at [350, 220] on div "[PHONE_NUMBER]" at bounding box center [345, 220] width 118 height 27
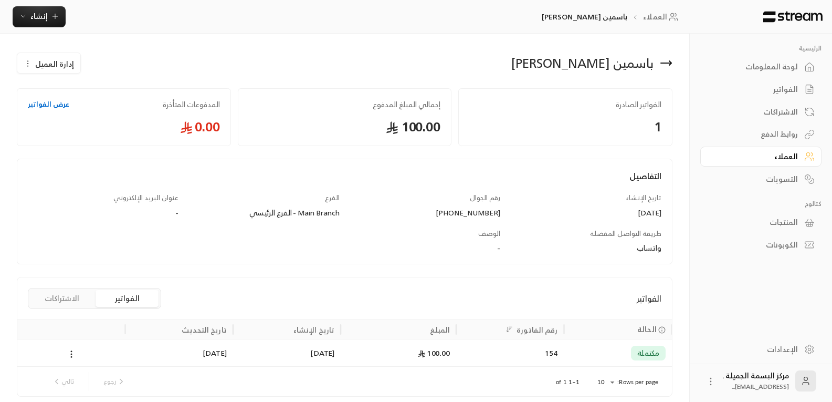
scroll to position [44, 0]
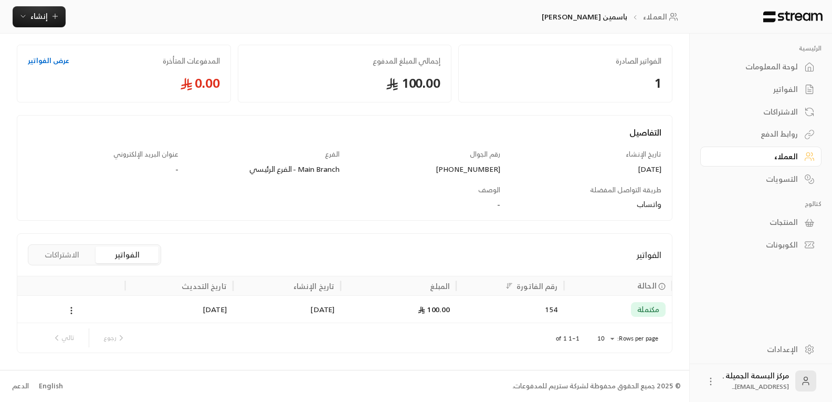
click at [778, 138] on div "روابط الدفع" at bounding box center [756, 134] width 85 height 11
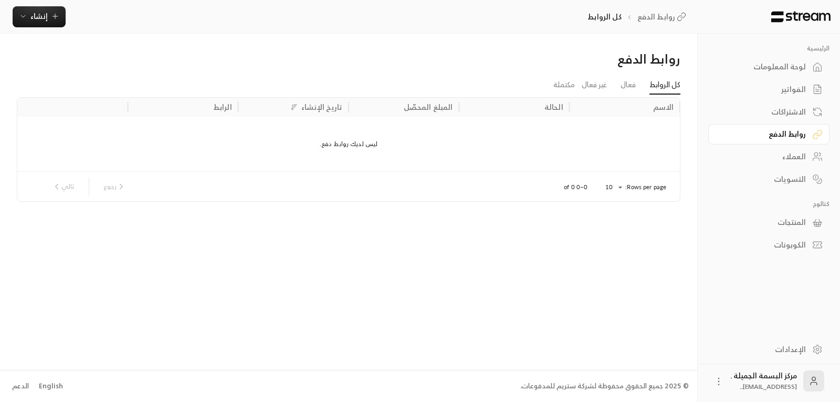
click at [802, 152] on div "العملاء" at bounding box center [764, 156] width 85 height 11
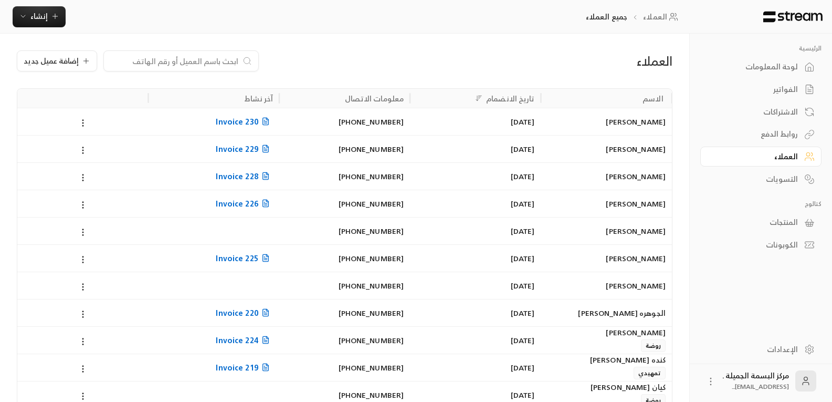
click at [224, 64] on input at bounding box center [174, 61] width 128 height 12
type input "فراس"
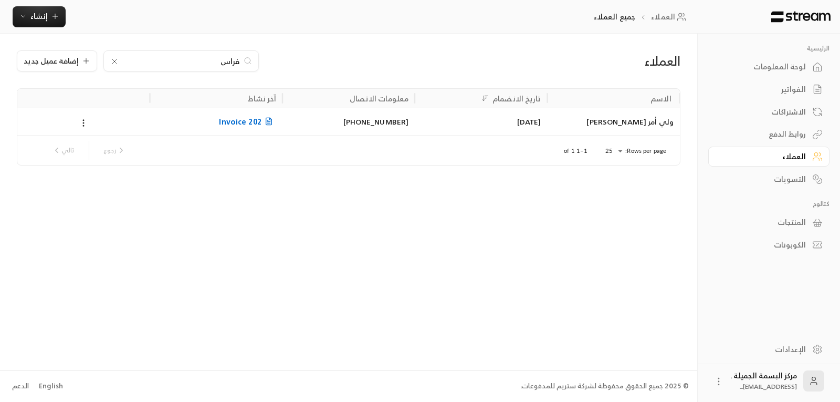
click at [310, 121] on div "[PHONE_NUMBER]" at bounding box center [349, 121] width 120 height 27
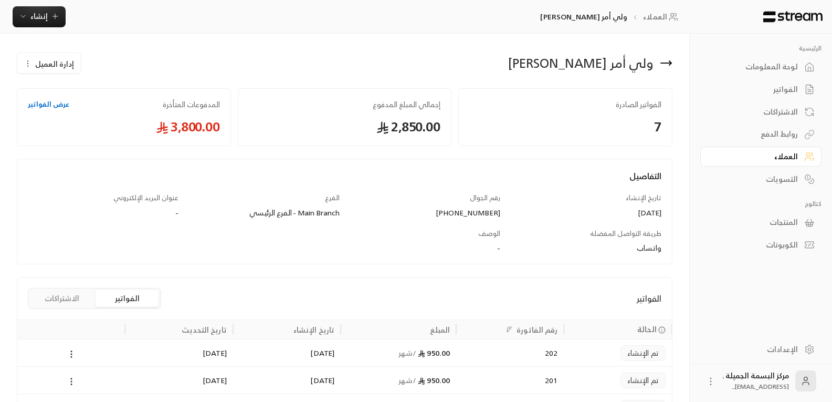
drag, startPoint x: 573, startPoint y: 57, endPoint x: 587, endPoint y: 66, distance: 17.0
click at [591, 63] on div "ولي أمر [PERSON_NAME]" at bounding box center [580, 63] width 145 height 17
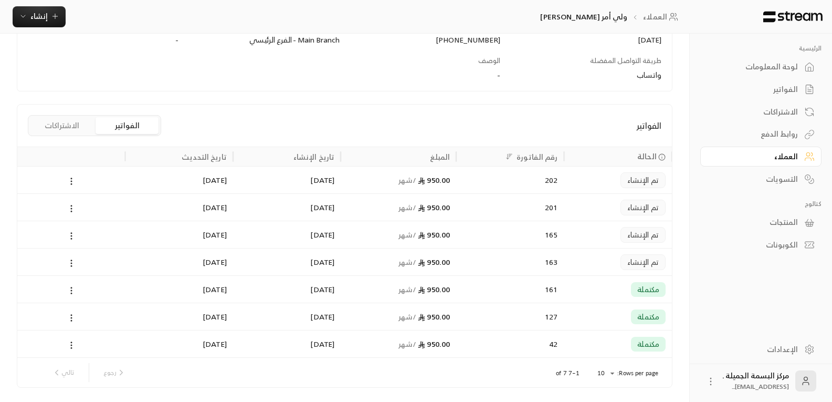
scroll to position [155, 0]
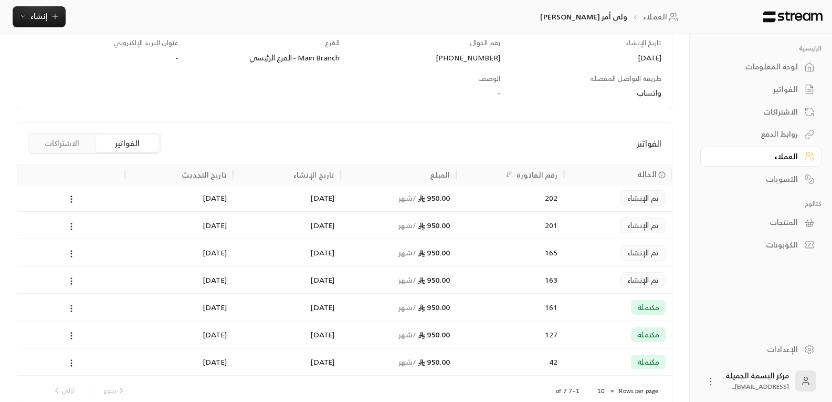
click at [341, 195] on div "[DATE]" at bounding box center [287, 197] width 108 height 27
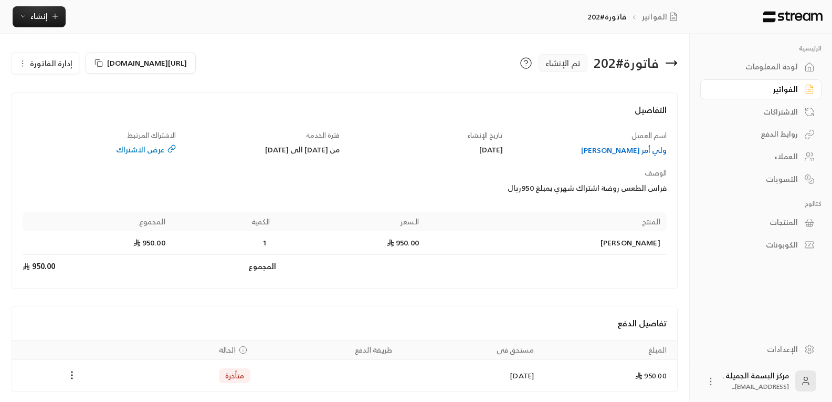
click at [673, 59] on icon at bounding box center [671, 63] width 13 height 13
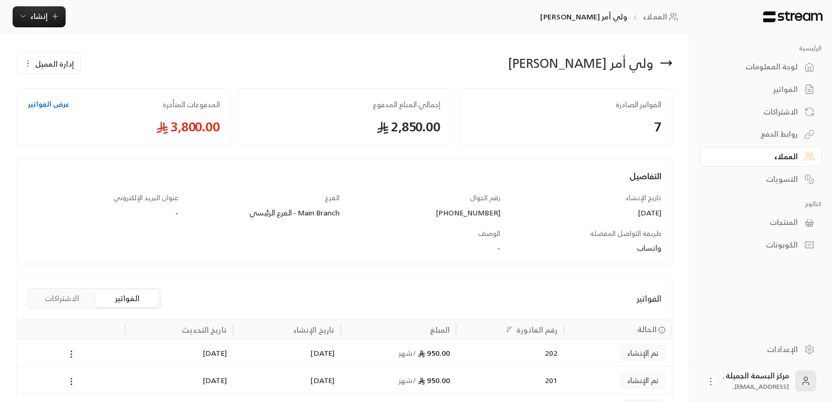
click at [127, 300] on button "الفواتير" at bounding box center [127, 298] width 63 height 17
click at [56, 60] on span "إدارة العميل" at bounding box center [54, 63] width 39 height 11
click at [63, 97] on link "تعديل" at bounding box center [56, 94] width 65 height 19
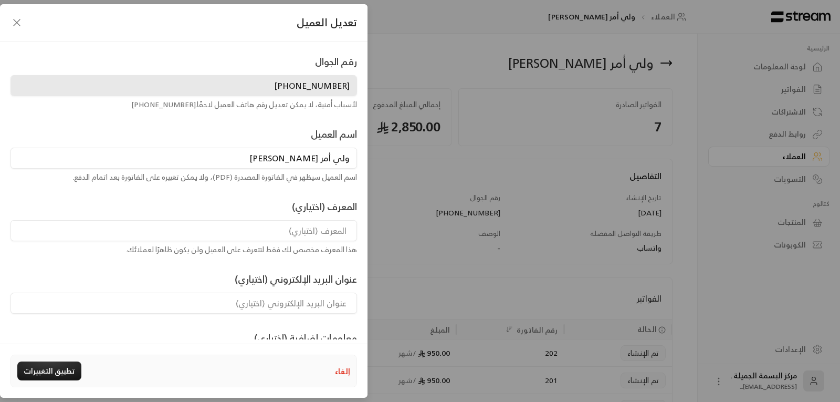
click at [234, 163] on input "ولي أمر [PERSON_NAME]" at bounding box center [184, 158] width 347 height 21
click at [324, 159] on input "ولي أمر [PERSON_NAME]" at bounding box center [184, 158] width 347 height 21
drag, startPoint x: 324, startPoint y: 159, endPoint x: 357, endPoint y: 163, distance: 33.8
click at [357, 163] on div "اسم العميل ولي أمر [PERSON_NAME] اسم العميل سيظهر في الفاتورة المصدرة (PDF)، ول…" at bounding box center [183, 155] width 357 height 56
drag, startPoint x: 321, startPoint y: 158, endPoint x: 348, endPoint y: 161, distance: 27.6
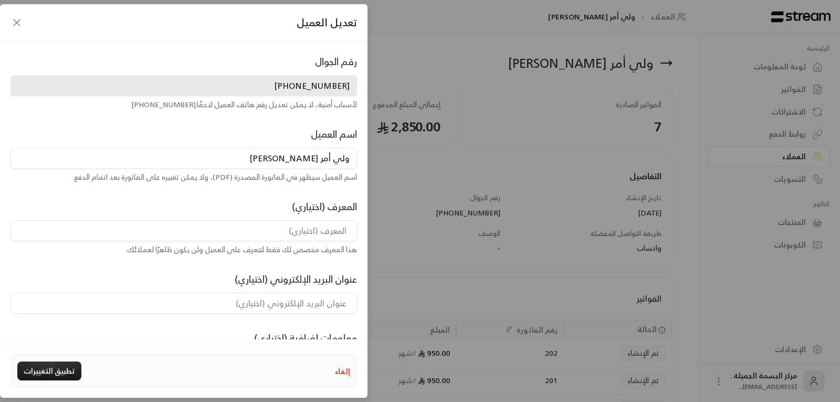
click at [348, 161] on input "ولي أمر [PERSON_NAME]" at bounding box center [184, 158] width 347 height 21
type input "و"
type input "[PERSON_NAME]"
click at [42, 367] on button "تطبيق التغييرات" at bounding box center [49, 370] width 64 height 19
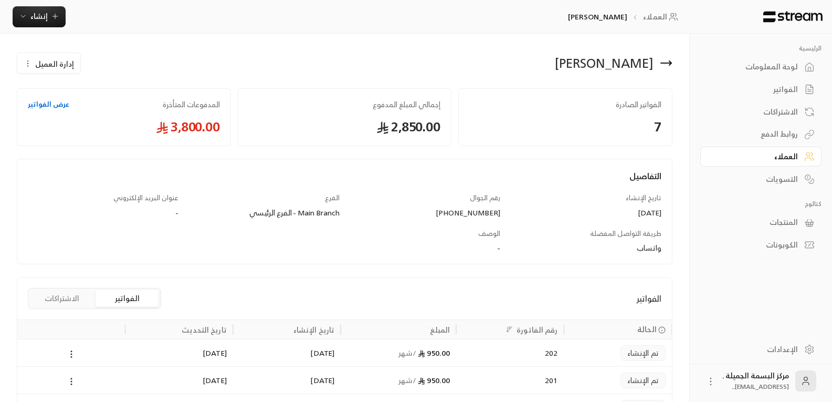
click at [34, 100] on link "عرض الفواتير" at bounding box center [48, 104] width 41 height 11
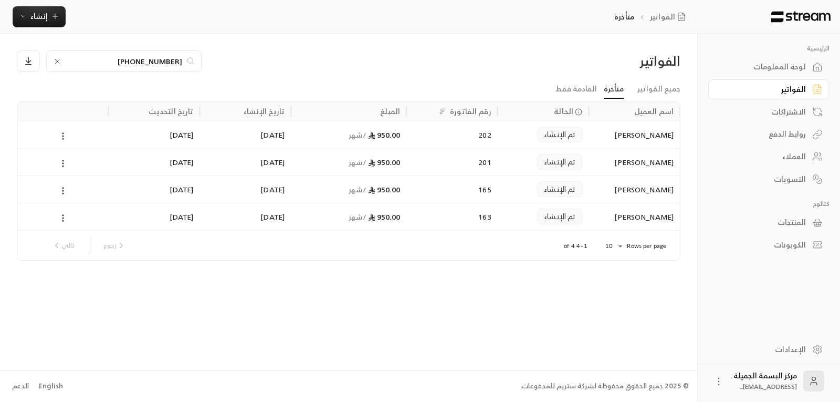
click at [781, 86] on div "الفواتير" at bounding box center [764, 89] width 85 height 11
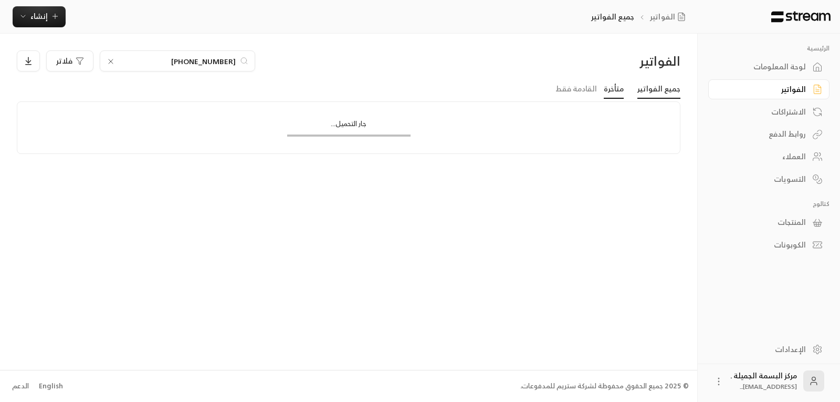
click at [623, 88] on link "متأخرة" at bounding box center [614, 89] width 20 height 19
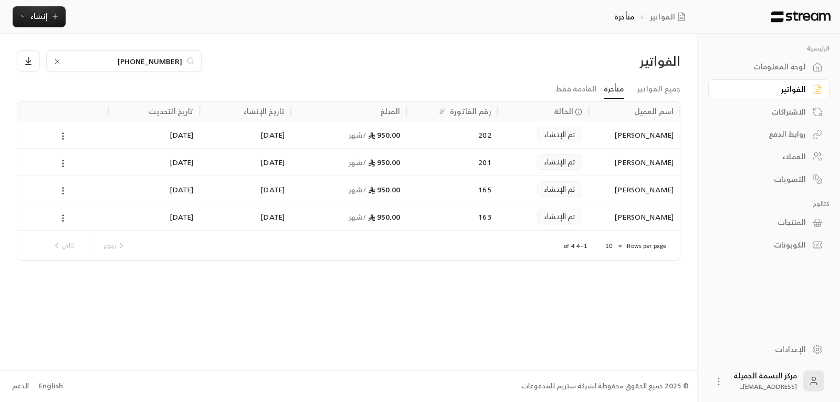
click at [623, 87] on link "متأخرة" at bounding box center [614, 89] width 20 height 19
click at [589, 87] on link "القادمة فقط" at bounding box center [576, 89] width 41 height 19
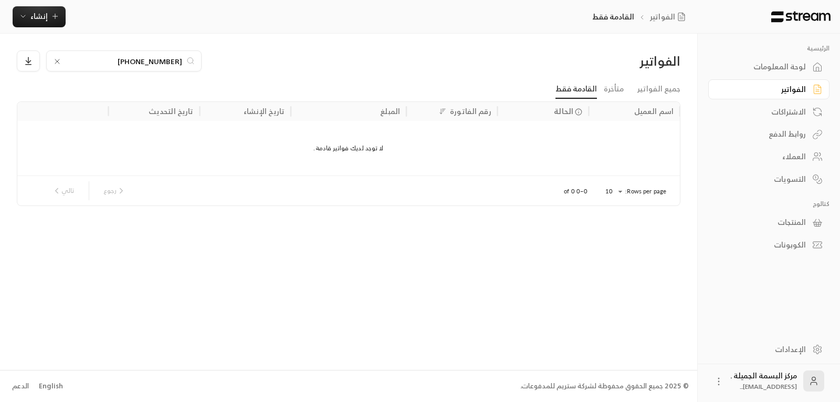
click at [797, 110] on div "الاشتراكات" at bounding box center [764, 112] width 85 height 11
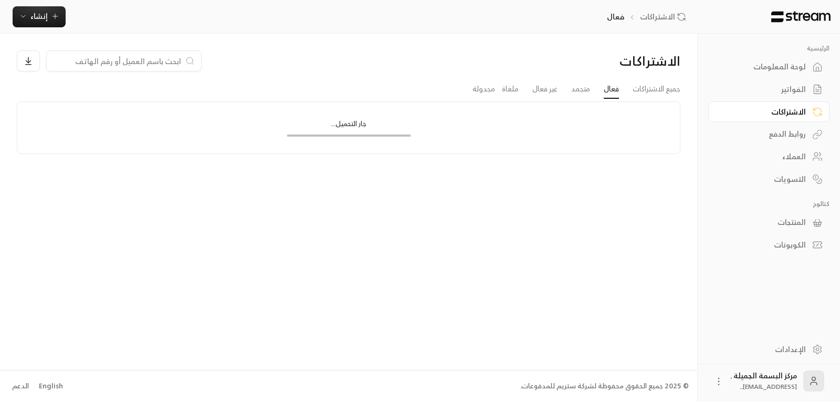
click at [795, 152] on div "العملاء" at bounding box center [764, 156] width 85 height 11
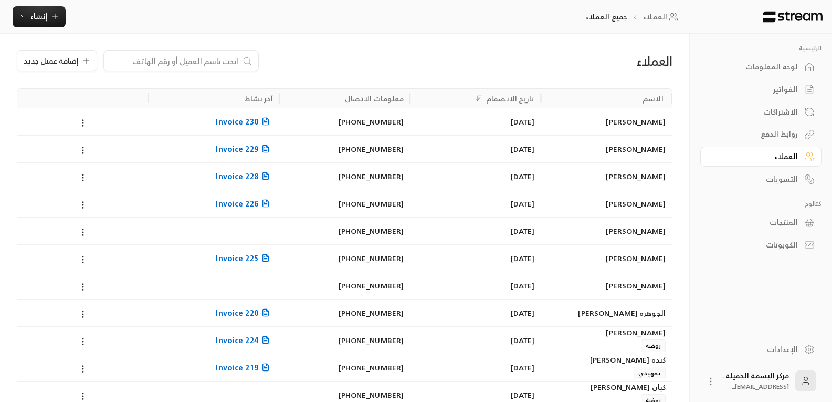
click at [630, 152] on div "[PERSON_NAME]" at bounding box center [607, 149] width 118 height 27
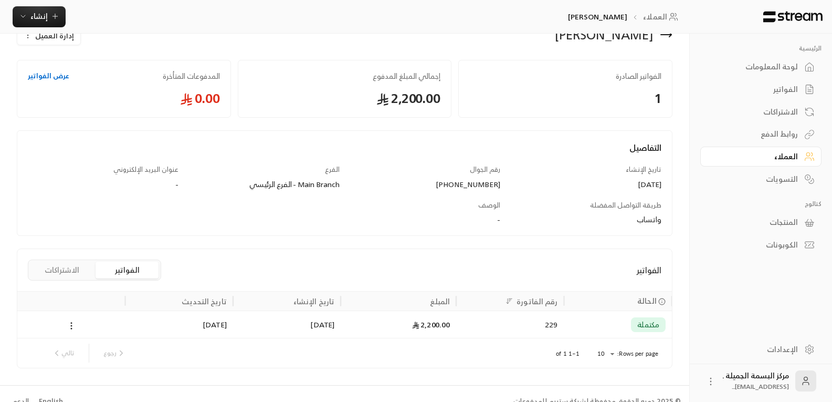
scroll to position [44, 0]
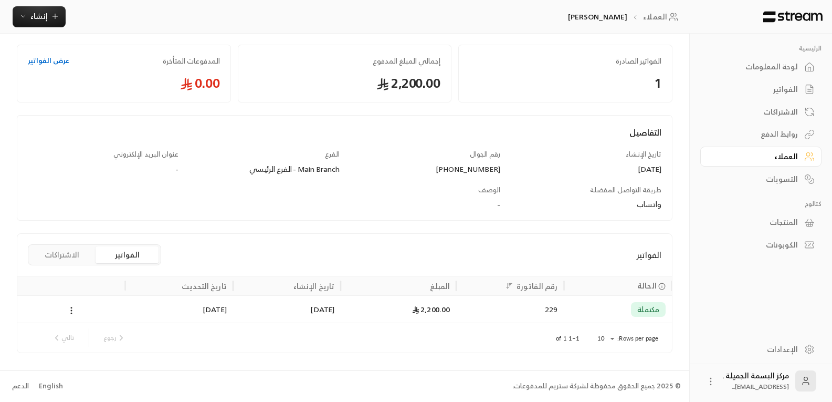
click at [49, 60] on link "عرض الفواتير" at bounding box center [48, 61] width 41 height 11
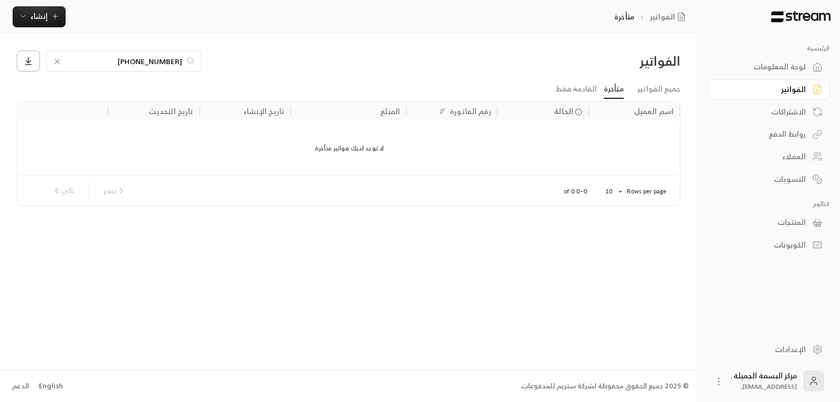
click at [26, 65] on icon at bounding box center [29, 65] width 6 height 0
click at [34, 93] on li "تحميل CSV" at bounding box center [44, 91] width 44 height 19
click at [446, 109] on icon "Sort" at bounding box center [442, 111] width 7 height 7
click at [774, 70] on div "لوحة المعلومات" at bounding box center [764, 66] width 85 height 11
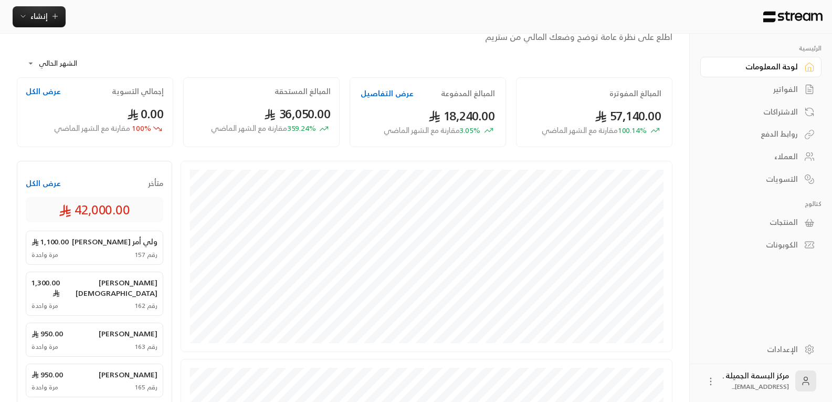
scroll to position [53, 0]
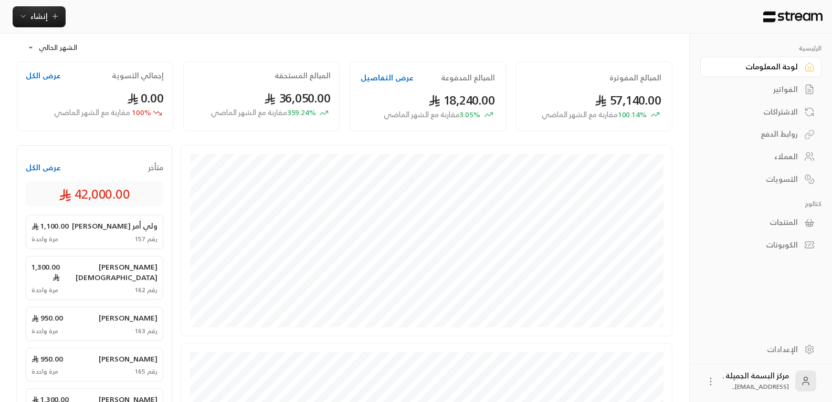
click at [52, 172] on button "عرض الكل" at bounding box center [43, 167] width 35 height 11
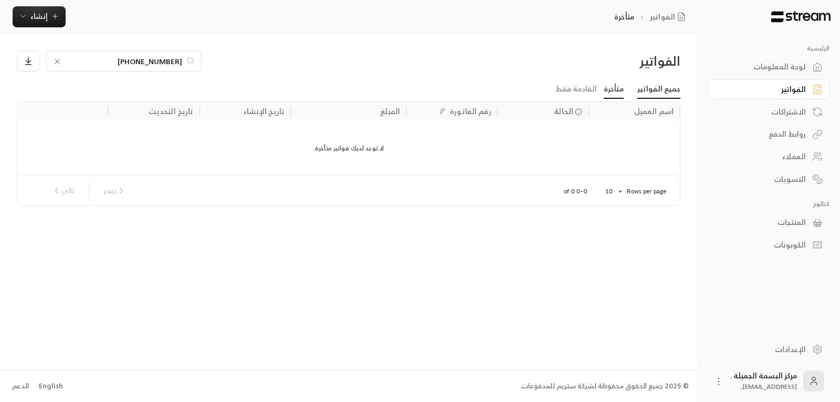
click at [654, 89] on link "جميع الفواتير" at bounding box center [659, 89] width 43 height 19
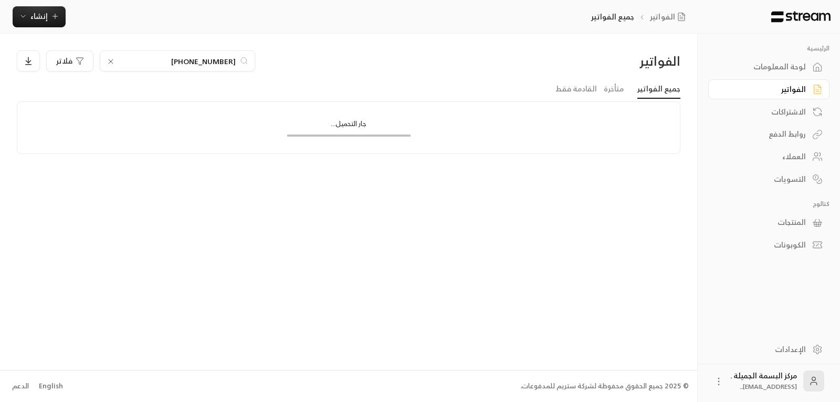
click at [799, 70] on div "لوحة المعلومات" at bounding box center [764, 66] width 85 height 11
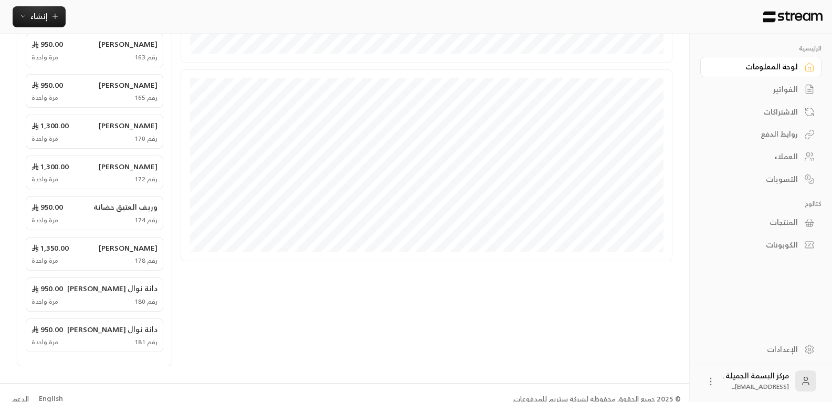
scroll to position [329, 0]
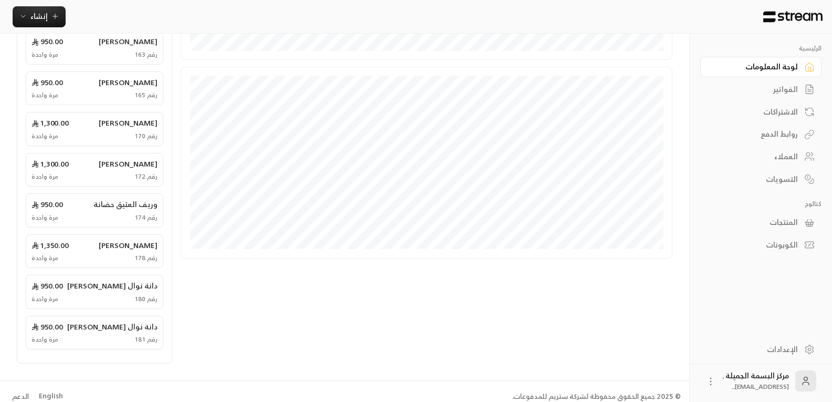
click at [114, 159] on div "[PERSON_NAME] 1,300.00" at bounding box center [95, 164] width 126 height 11
click at [79, 199] on div "وريف العتيق حضانة 950.00" at bounding box center [95, 204] width 126 height 11
click at [96, 213] on div "رقم 174 مرة واحدة" at bounding box center [95, 217] width 126 height 8
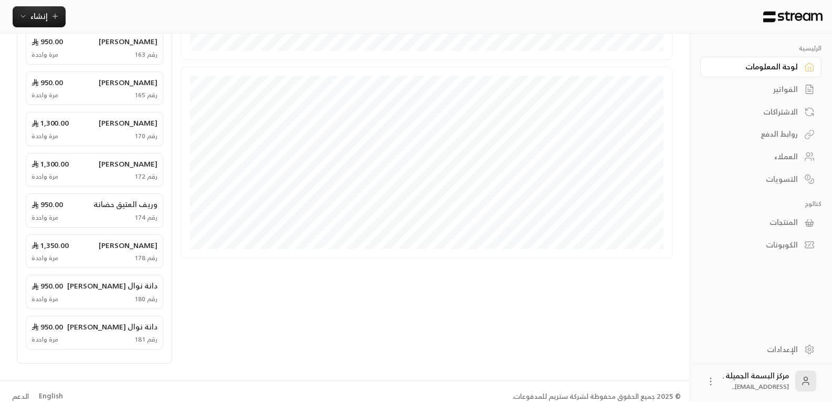
click at [106, 199] on span "وريف العتيق حضانة" at bounding box center [125, 204] width 64 height 11
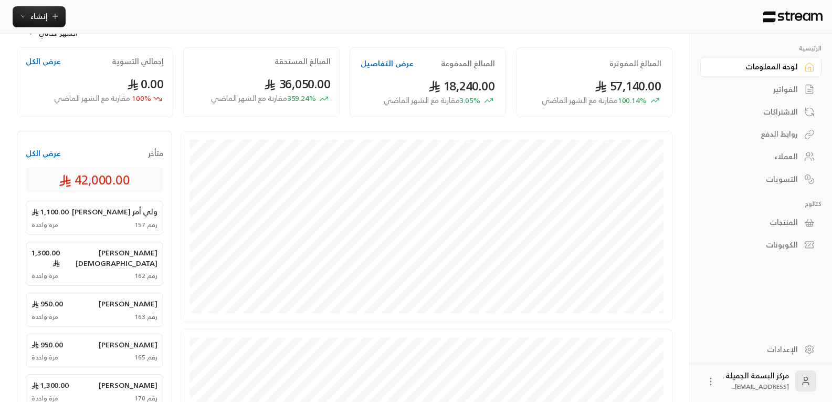
scroll to position [66, 0]
click at [50, 155] on button "عرض الكل" at bounding box center [43, 154] width 35 height 11
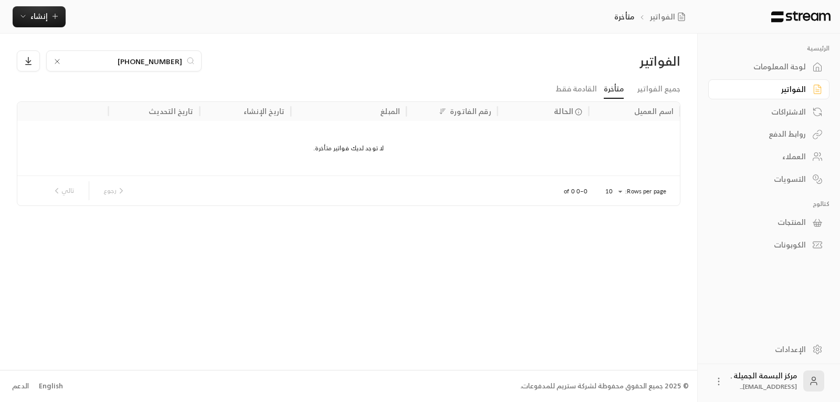
click at [631, 16] on p "متأخرة" at bounding box center [625, 17] width 20 height 11
click at [659, 15] on link "الفواتير" at bounding box center [670, 17] width 40 height 11
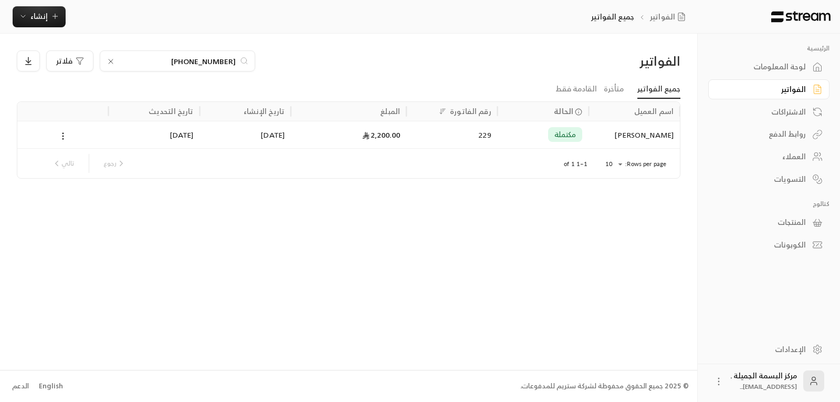
click at [787, 137] on div "روابط الدفع" at bounding box center [764, 134] width 85 height 11
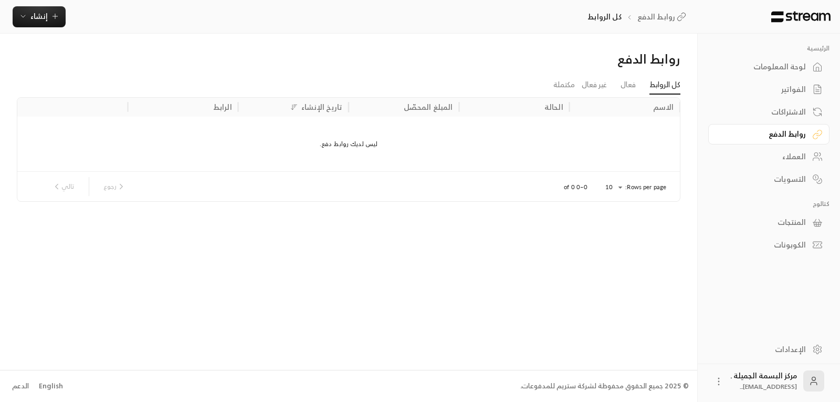
click at [787, 148] on link "العملاء" at bounding box center [769, 157] width 121 height 20
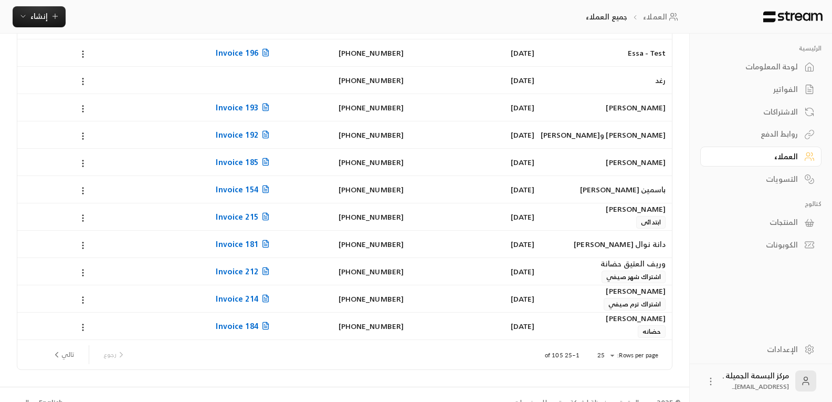
scroll to position [468, 0]
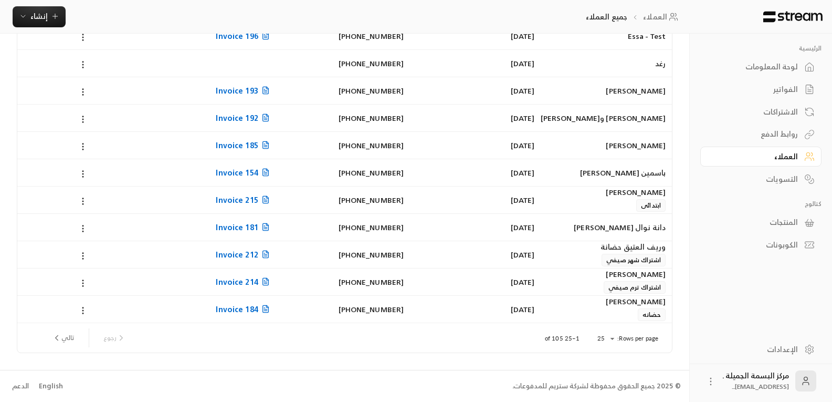
click at [635, 246] on div "وريف العتيق حضانة" at bounding box center [607, 247] width 118 height 12
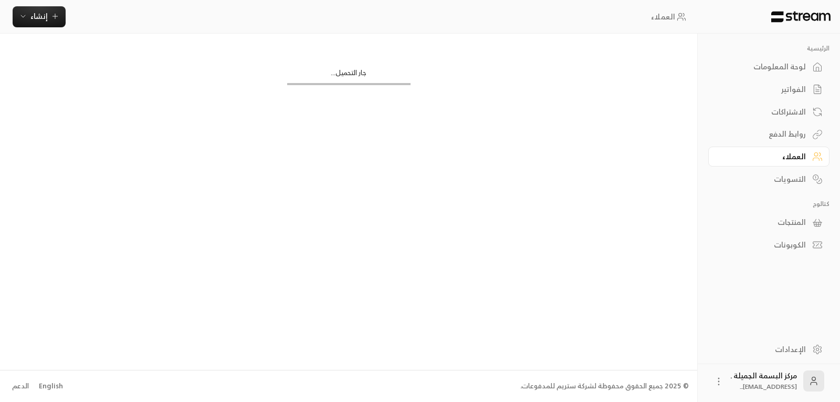
click at [635, 246] on div "جار التحميل..." at bounding box center [348, 202] width 697 height 336
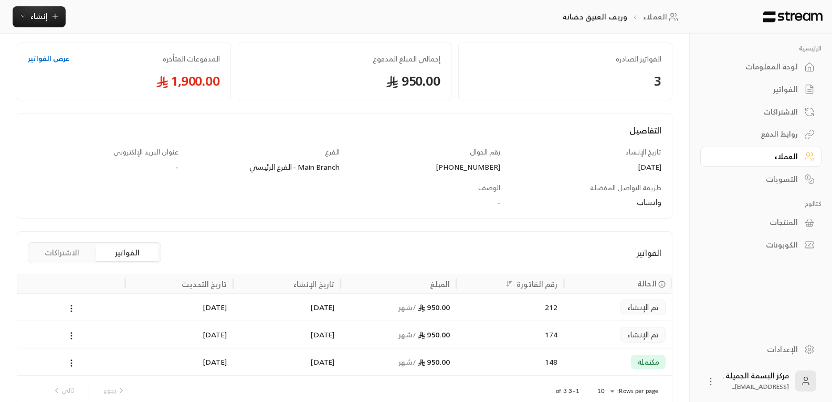
scroll to position [107, 0]
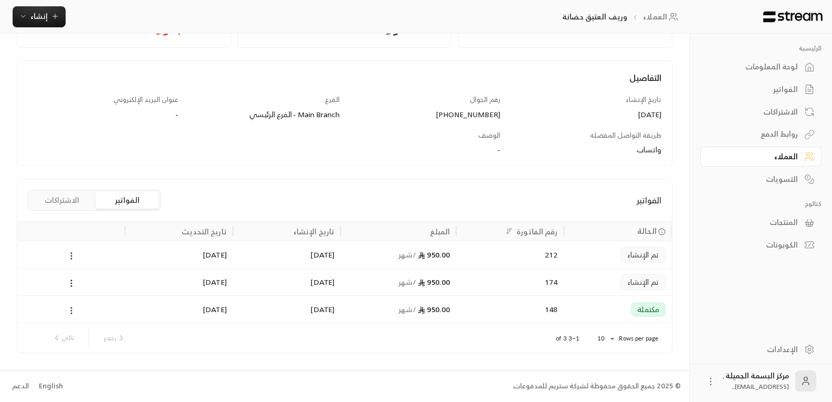
click at [446, 274] on div "950.00 / شهر" at bounding box center [398, 281] width 103 height 27
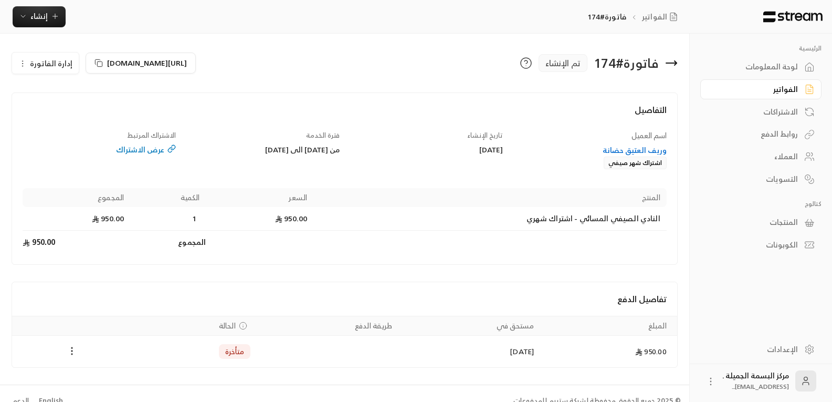
click at [71, 353] on icon "Payments" at bounding box center [72, 351] width 11 height 11
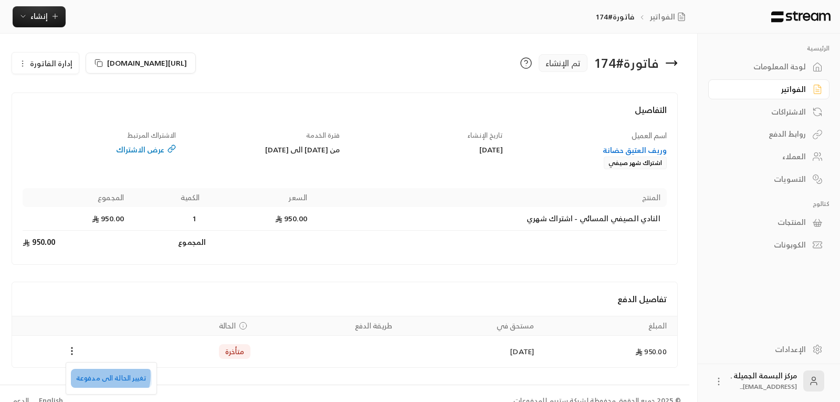
click at [103, 376] on li "تغيير الحالة الى مدفوعة" at bounding box center [111, 378] width 81 height 19
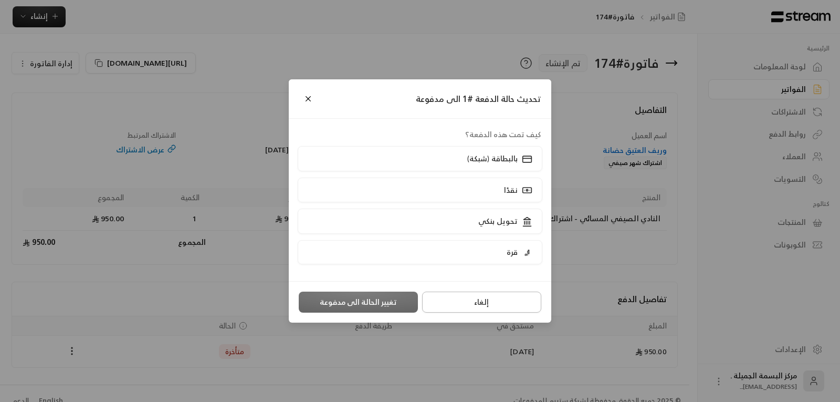
click at [493, 307] on button "إلغاء" at bounding box center [481, 301] width 119 height 21
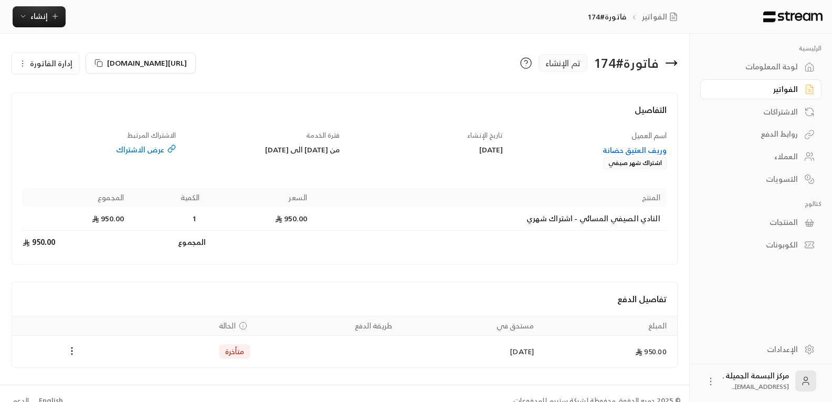
click at [70, 352] on icon "Payments" at bounding box center [72, 351] width 11 height 11
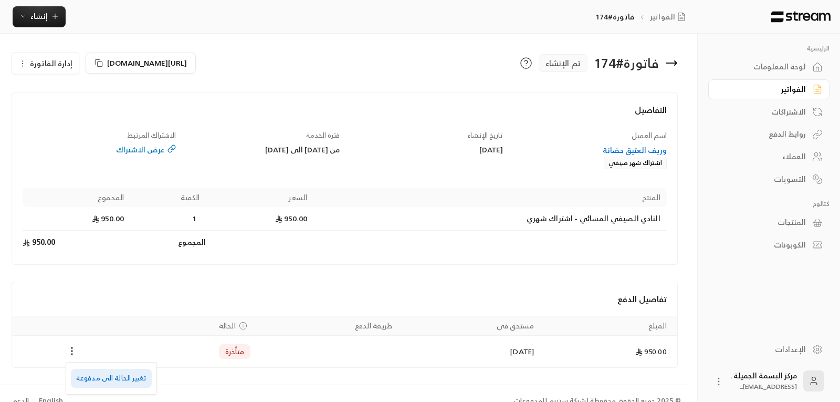
click at [110, 375] on li "تغيير الحالة الى مدفوعة" at bounding box center [111, 378] width 81 height 19
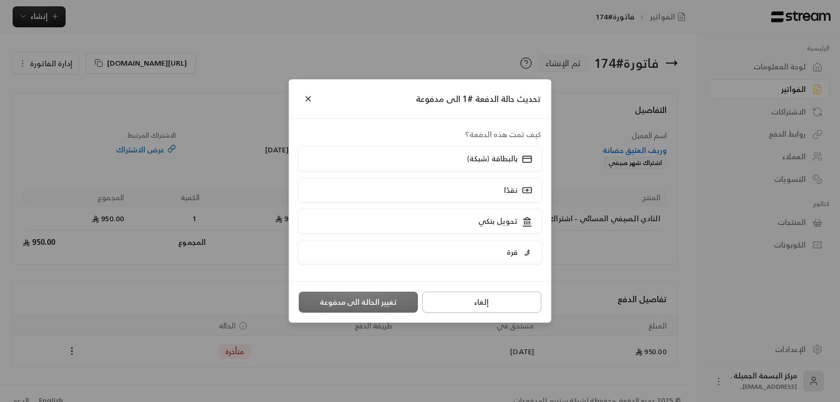
click at [474, 297] on button "إلغاء" at bounding box center [481, 301] width 119 height 21
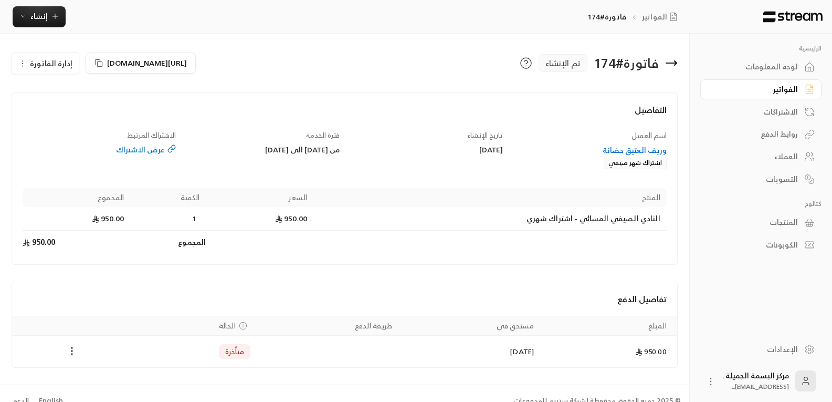
click at [676, 64] on icon at bounding box center [676, 63] width 2 height 4
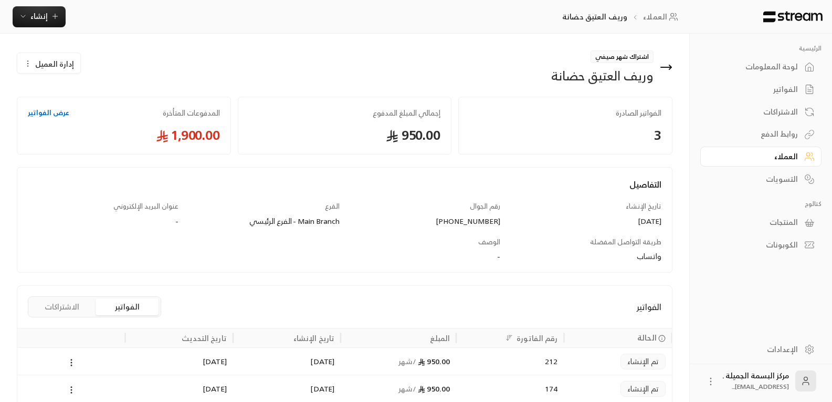
click at [669, 67] on icon at bounding box center [666, 67] width 11 height 0
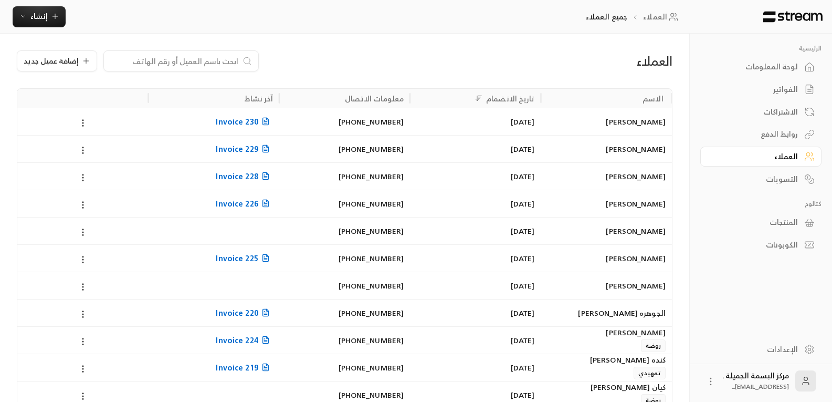
click at [637, 148] on div "[PERSON_NAME]" at bounding box center [607, 149] width 118 height 27
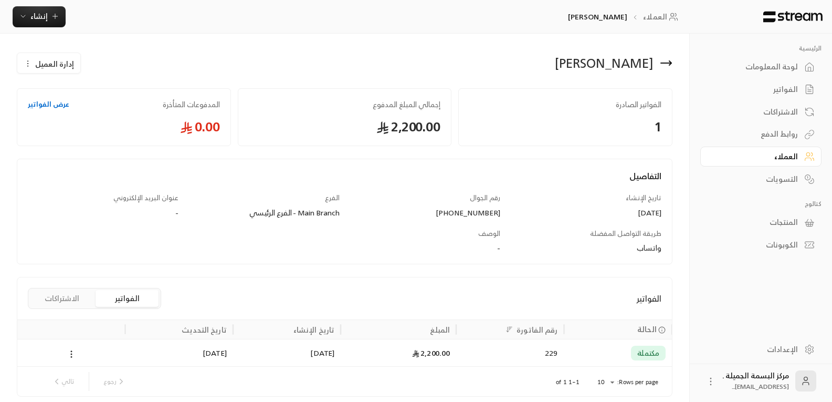
click at [671, 65] on icon at bounding box center [671, 63] width 2 height 4
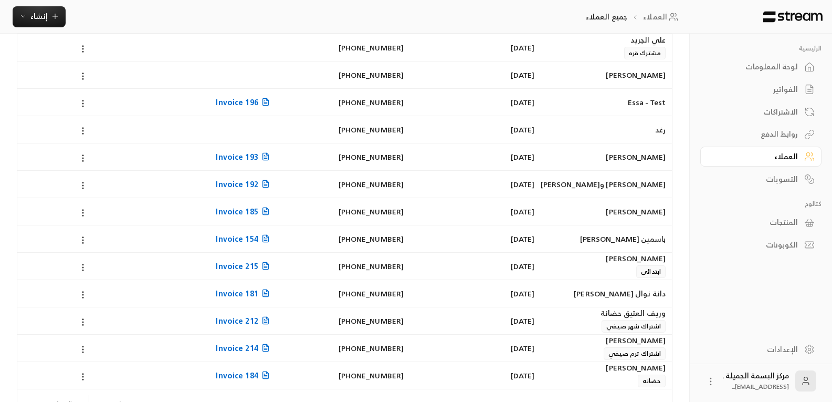
scroll to position [420, 0]
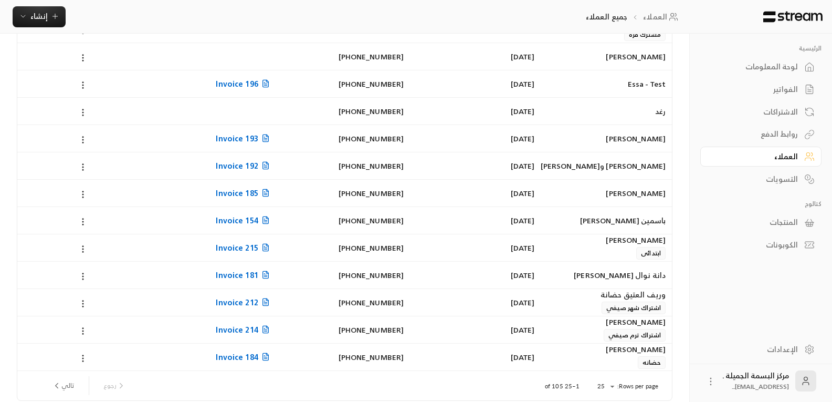
click at [633, 296] on div "وريف العتيق حضانة" at bounding box center [607, 295] width 118 height 12
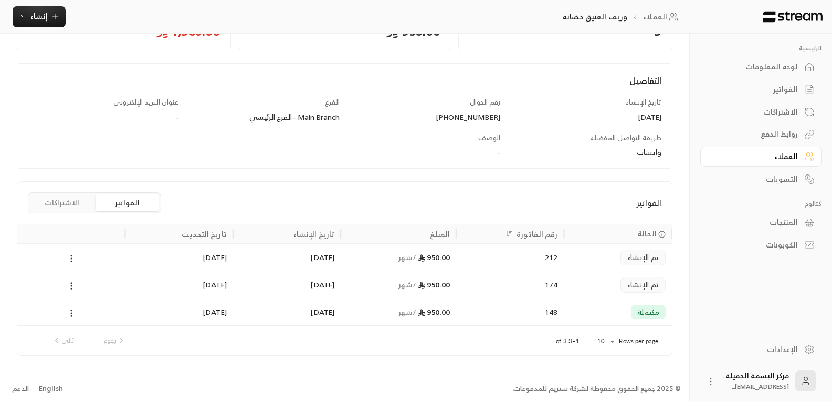
scroll to position [105, 0]
click at [322, 286] on div "[DATE]" at bounding box center [287, 283] width 95 height 27
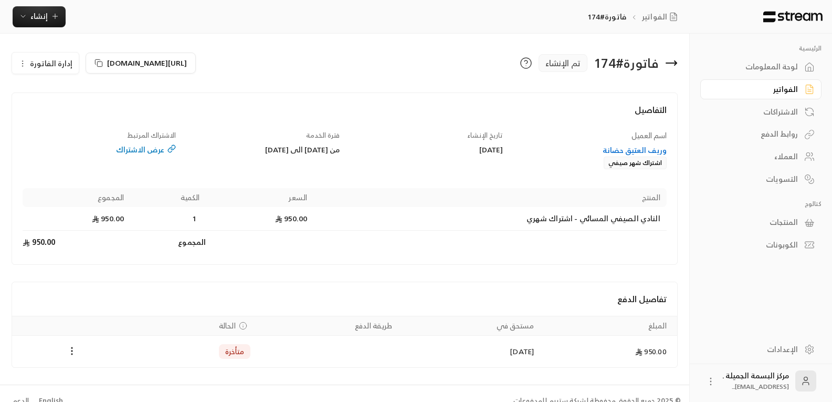
click at [671, 59] on icon at bounding box center [671, 63] width 13 height 13
